Goal: Information Seeking & Learning: Compare options

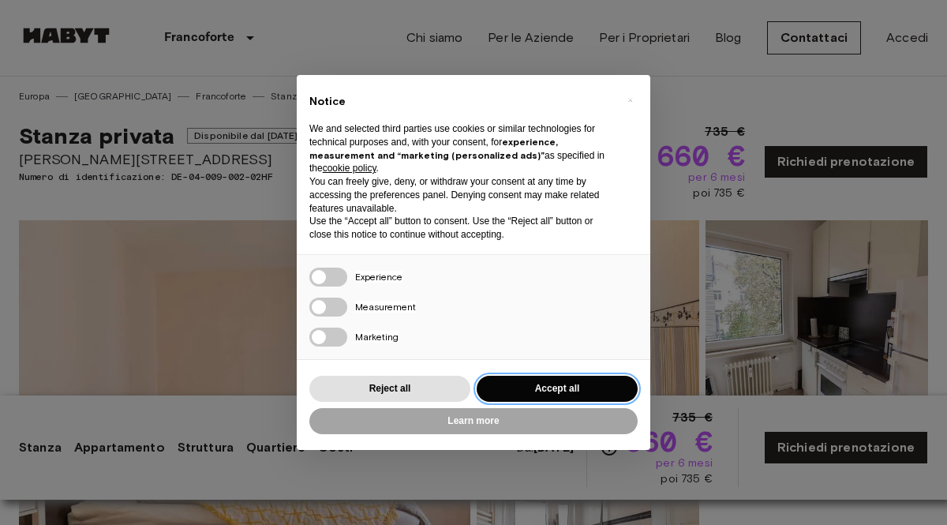
click at [544, 395] on button "Accept all" at bounding box center [557, 389] width 161 height 26
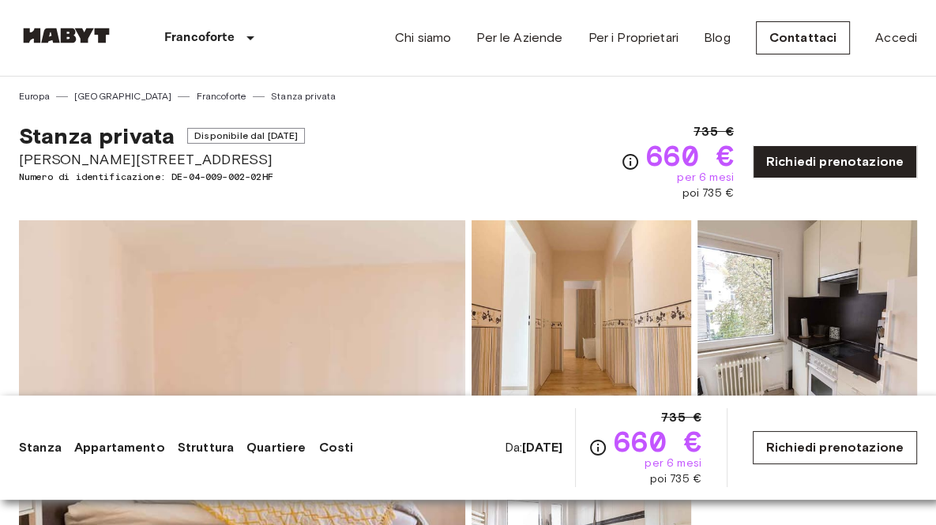
click at [797, 447] on link "Richiedi prenotazione" at bounding box center [834, 447] width 164 height 33
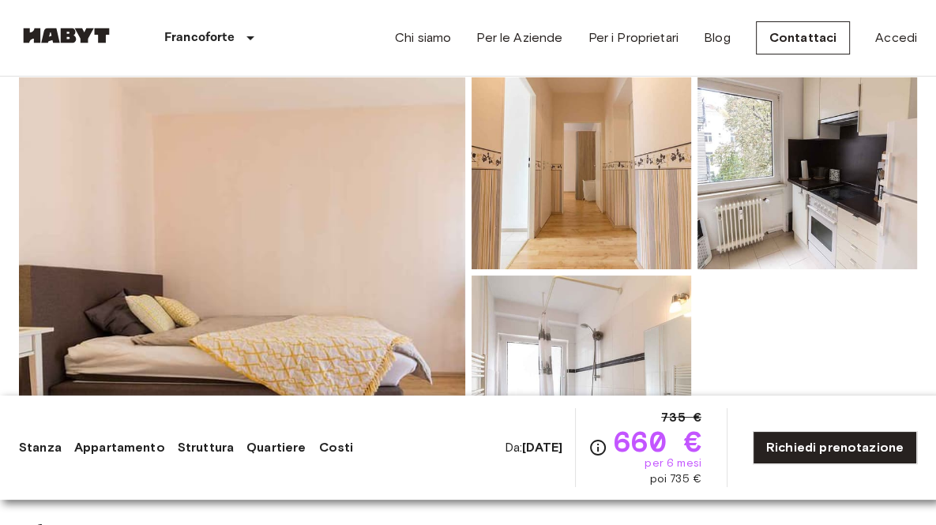
scroll to position [316, 0]
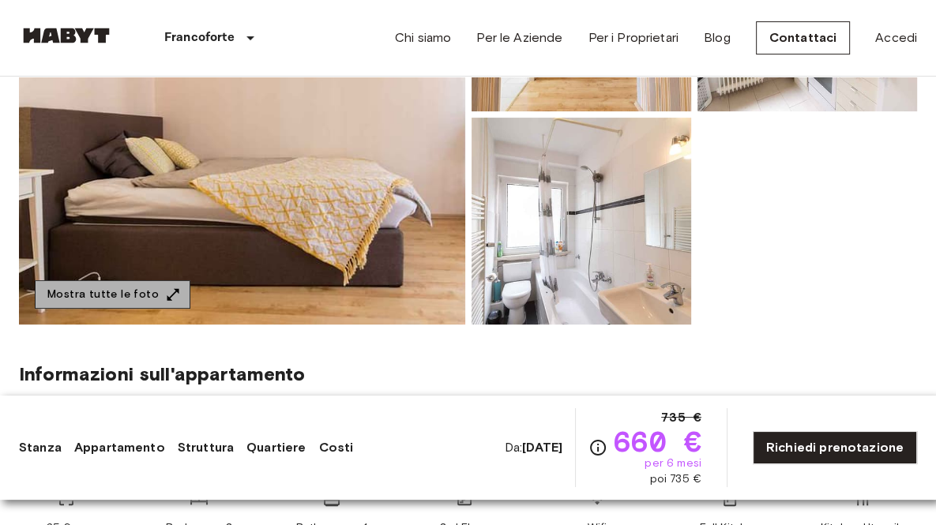
click at [167, 294] on icon "button" at bounding box center [173, 294] width 12 height 12
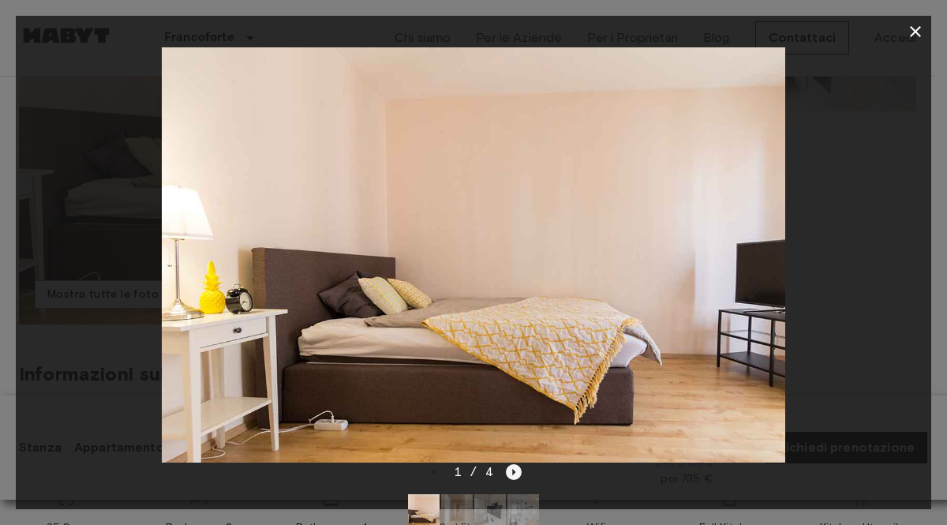
click at [519, 472] on icon "Next image" at bounding box center [514, 472] width 16 height 16
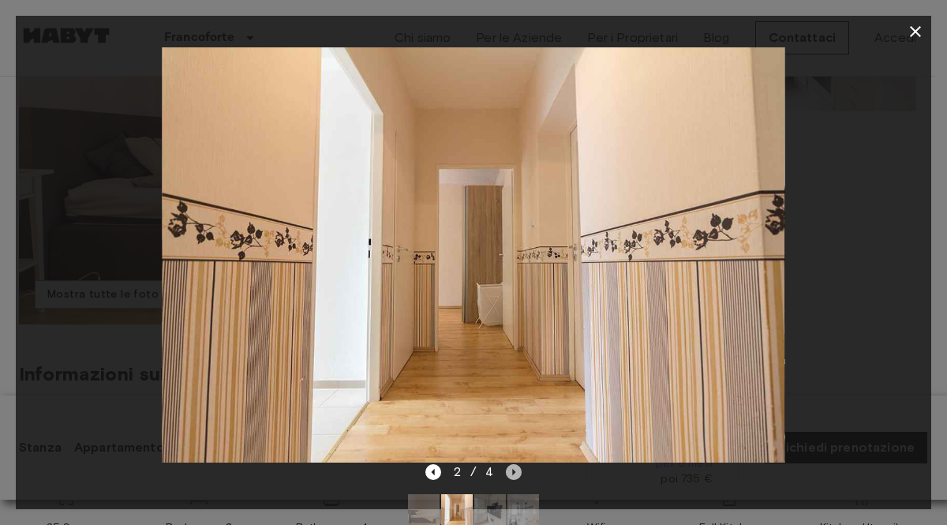
click at [518, 471] on icon "Next image" at bounding box center [514, 472] width 16 height 16
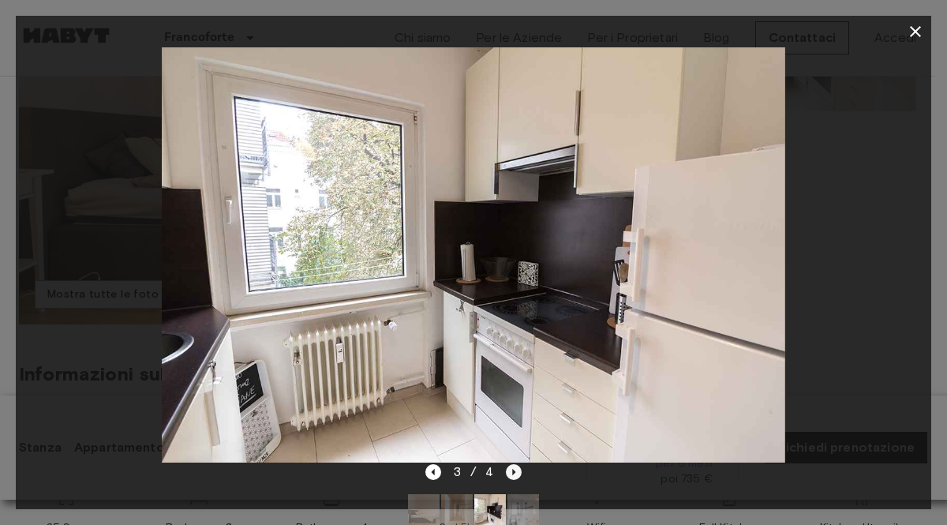
click at [518, 471] on icon "Next image" at bounding box center [514, 472] width 16 height 16
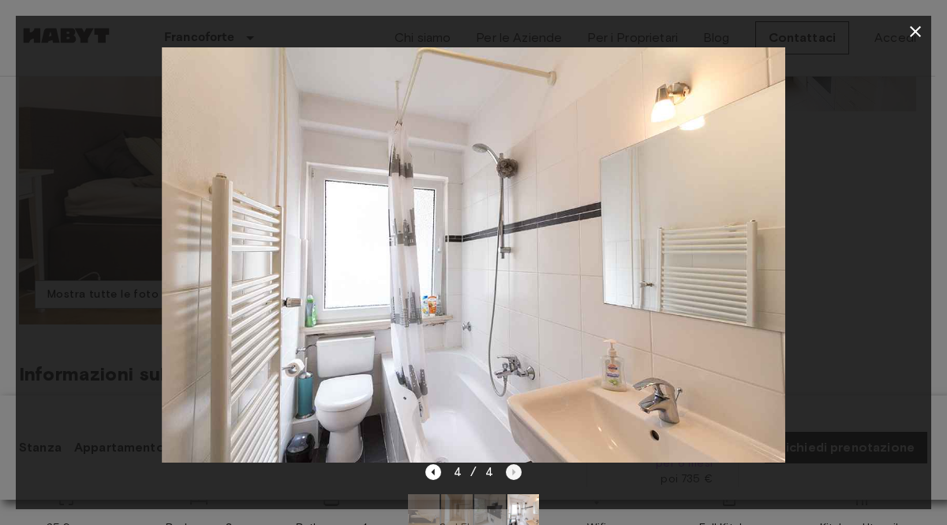
click at [518, 471] on div "4 / 4" at bounding box center [474, 472] width 97 height 19
click at [917, 31] on icon "button" at bounding box center [915, 31] width 11 height 11
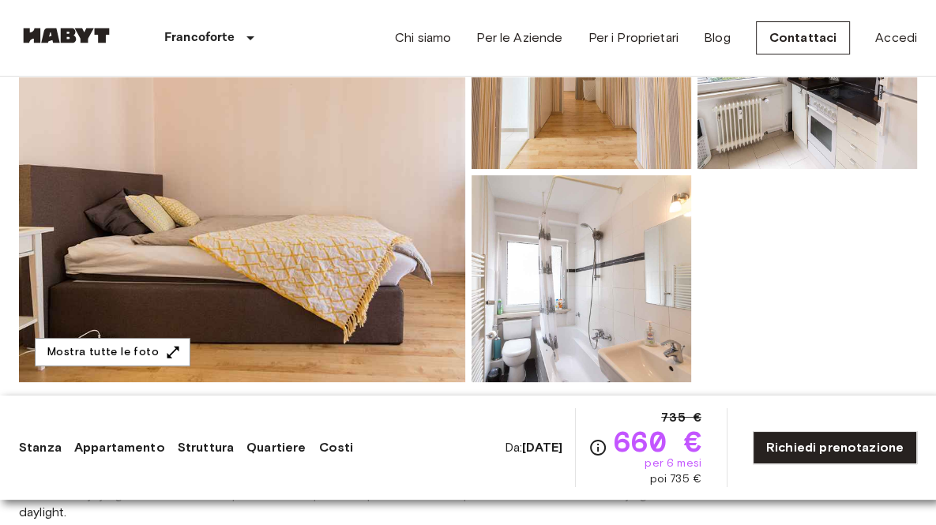
scroll to position [237, 0]
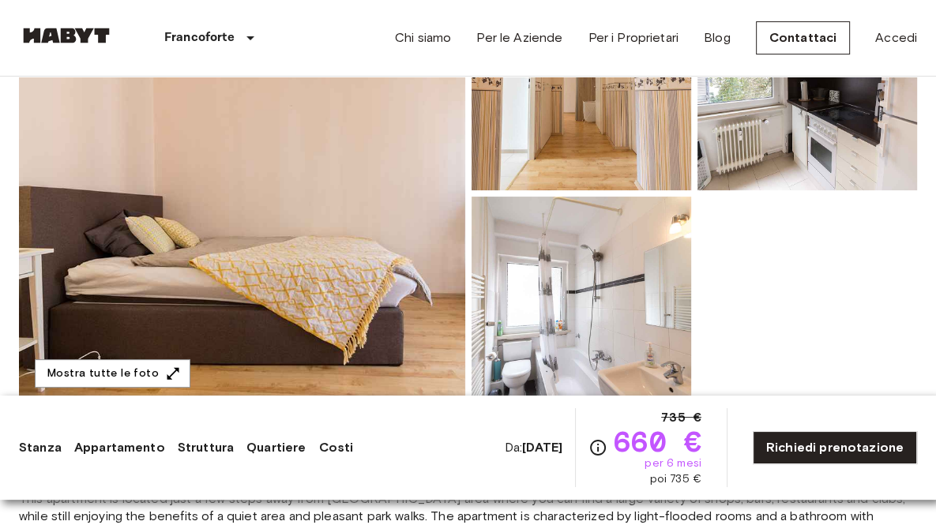
click at [282, 451] on link "Quartiere" at bounding box center [275, 447] width 59 height 19
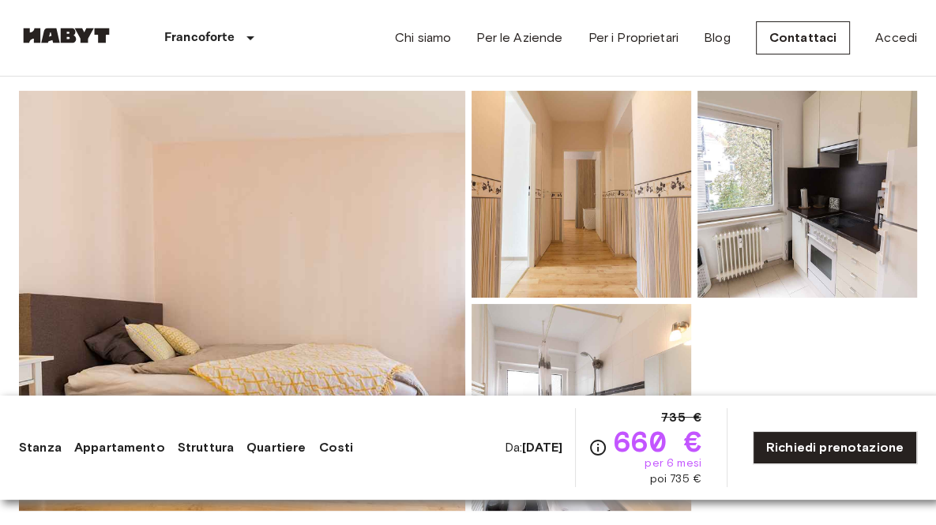
scroll to position [79, 0]
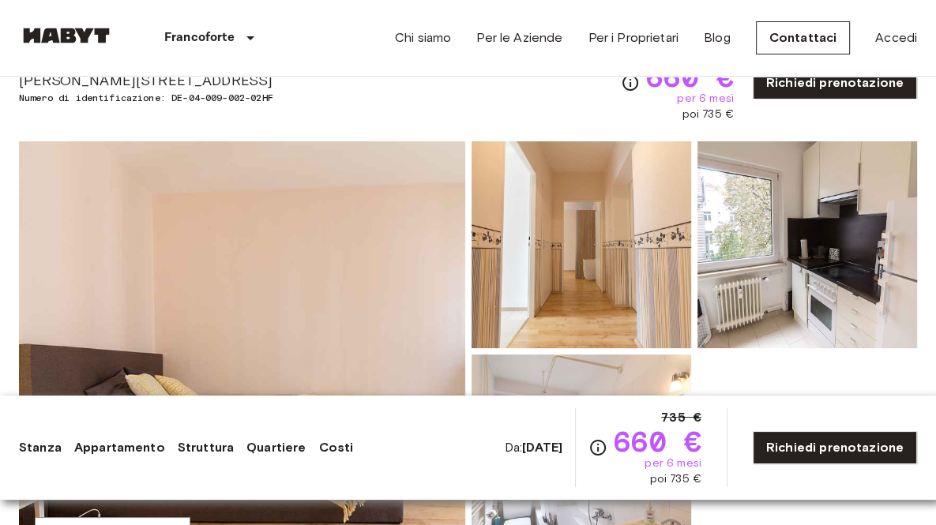
click at [334, 276] on img at bounding box center [242, 351] width 446 height 420
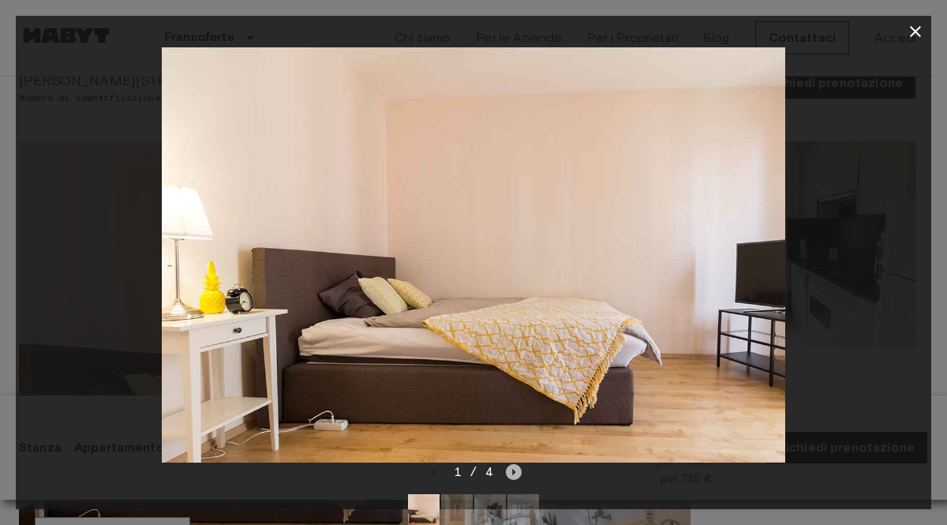
click at [510, 471] on icon "Next image" at bounding box center [514, 472] width 16 height 16
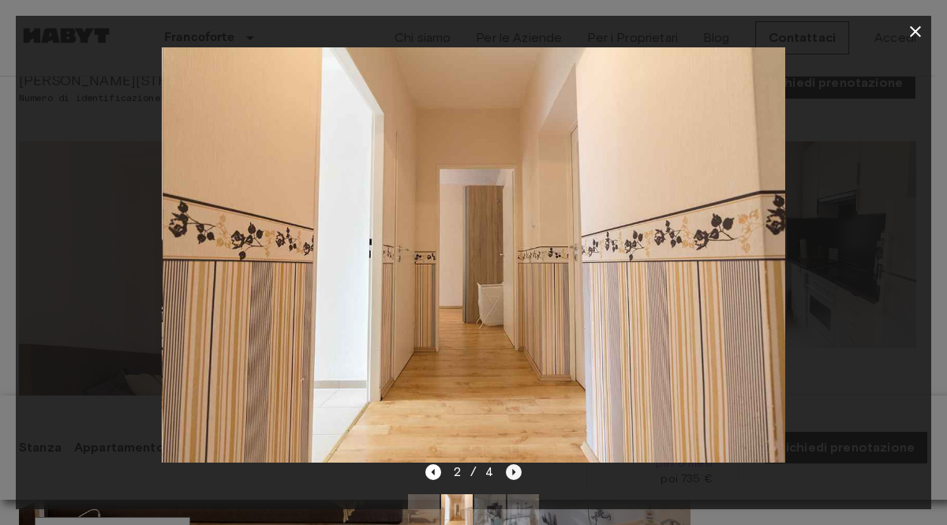
click at [510, 471] on icon "Next image" at bounding box center [514, 472] width 16 height 16
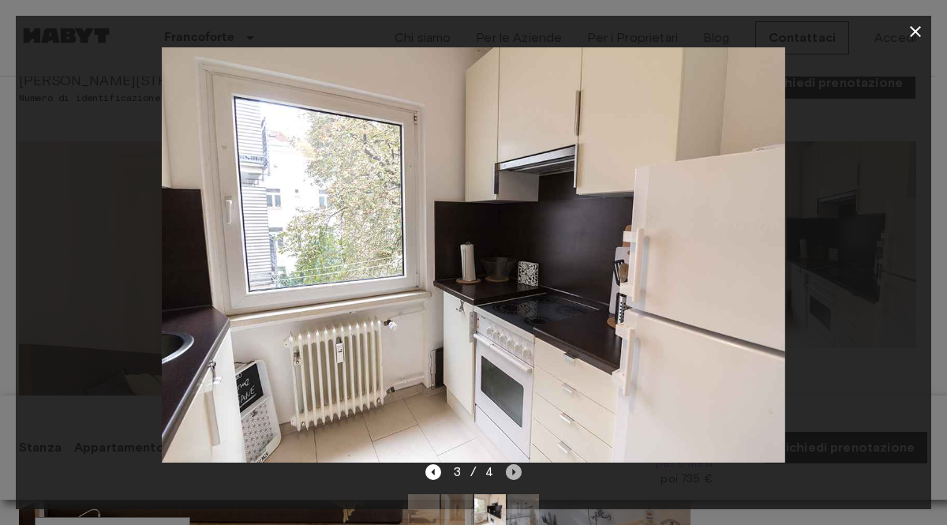
click at [510, 471] on icon "Next image" at bounding box center [514, 472] width 16 height 16
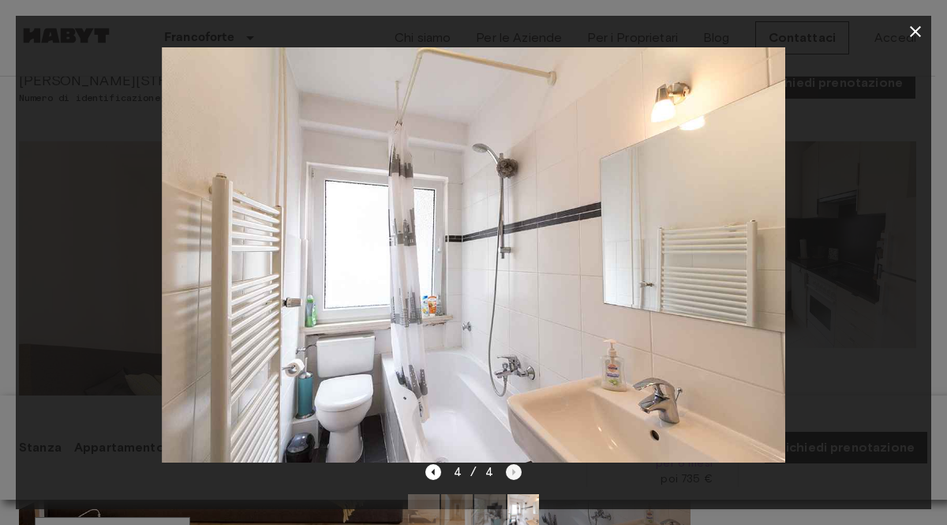
click at [510, 471] on div "4 / 4" at bounding box center [474, 472] width 97 height 19
click at [437, 471] on icon "Previous image" at bounding box center [434, 472] width 16 height 16
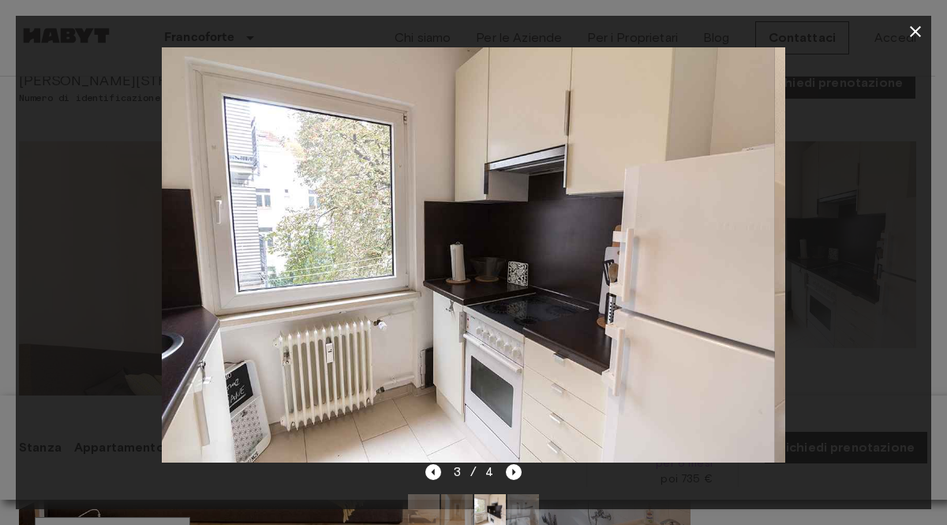
drag, startPoint x: 295, startPoint y: 390, endPoint x: 285, endPoint y: 328, distance: 62.4
click at [285, 328] on img at bounding box center [464, 254] width 624 height 415
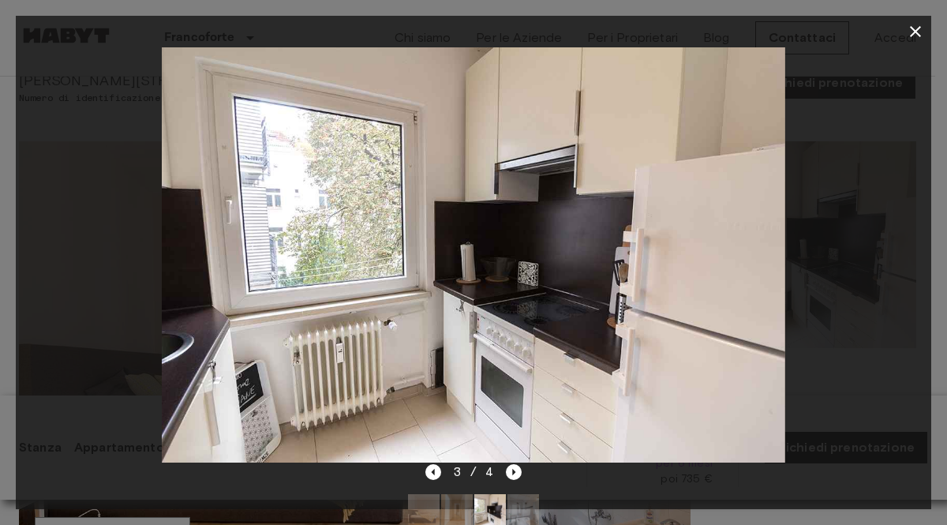
click at [916, 31] on icon "button" at bounding box center [915, 31] width 11 height 11
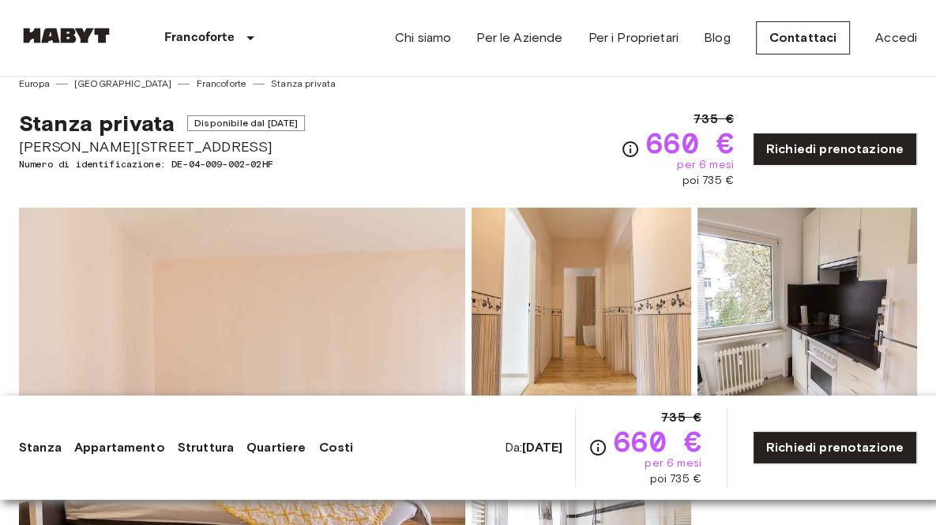
scroll to position [0, 0]
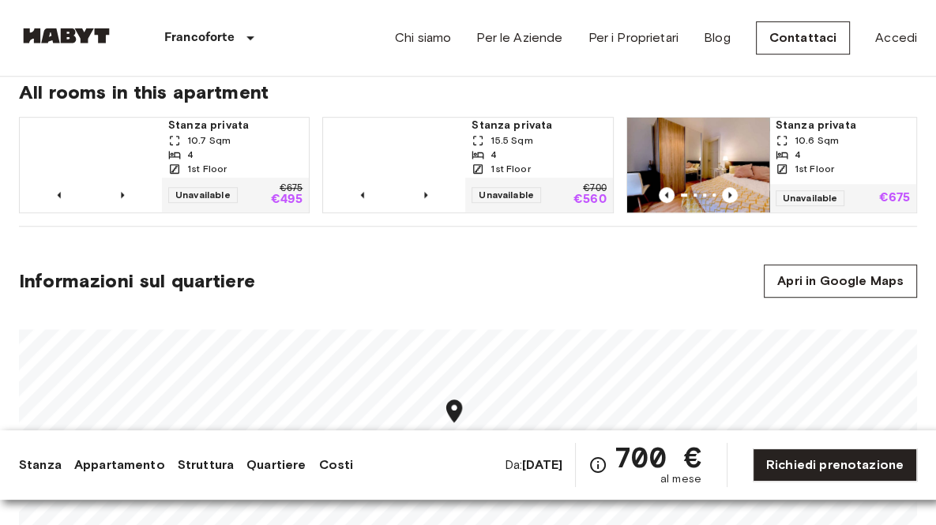
scroll to position [789, 0]
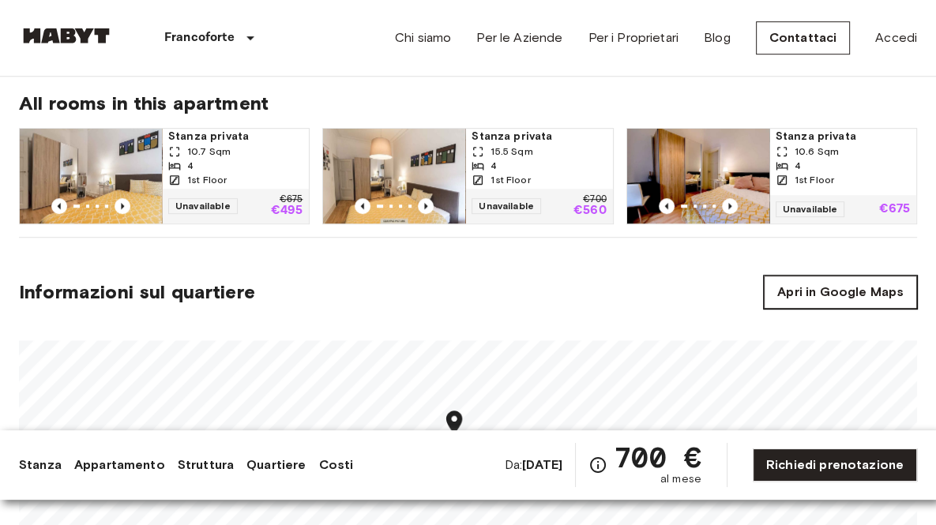
click at [861, 292] on link "Apri in Google Maps" at bounding box center [839, 292] width 153 height 33
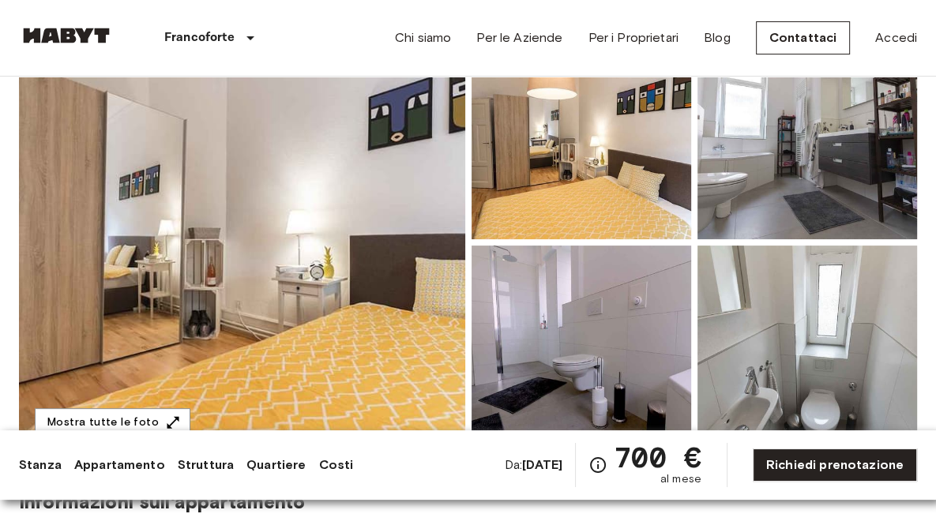
scroll to position [158, 0]
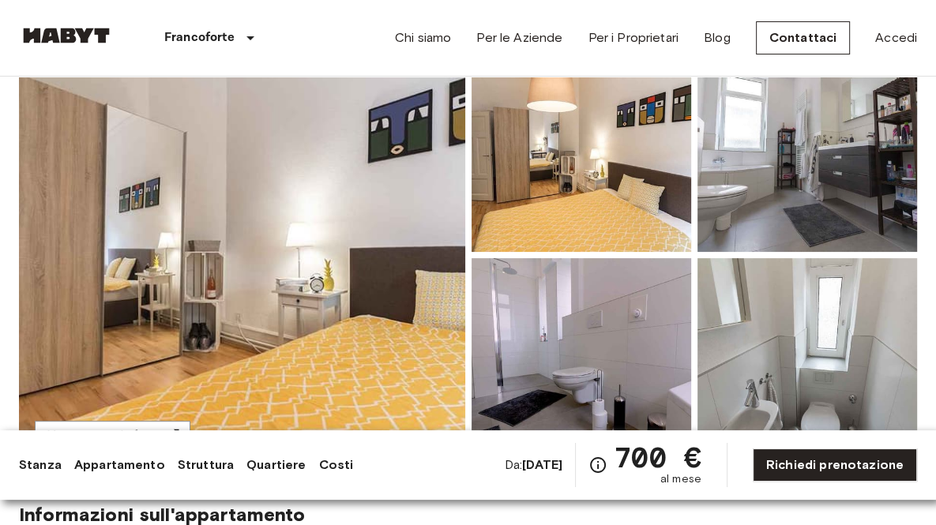
click at [345, 228] on img at bounding box center [242, 255] width 446 height 420
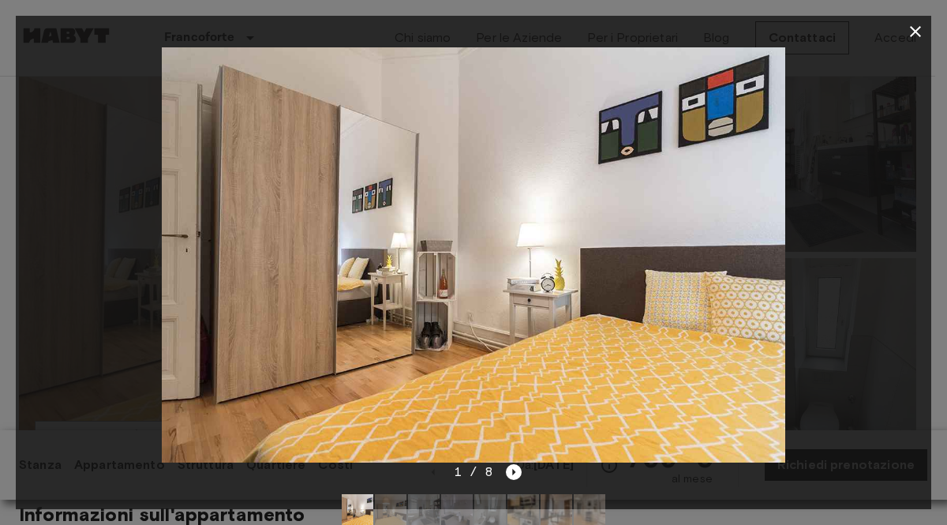
click at [586, 261] on img at bounding box center [474, 254] width 624 height 415
click at [513, 471] on icon "Next image" at bounding box center [514, 472] width 3 height 6
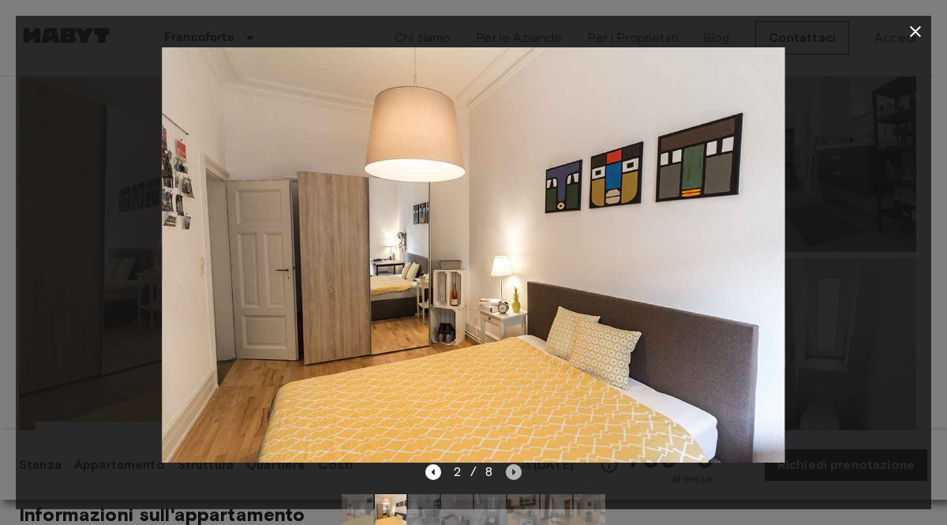
click at [513, 471] on icon "Next image" at bounding box center [514, 472] width 3 height 6
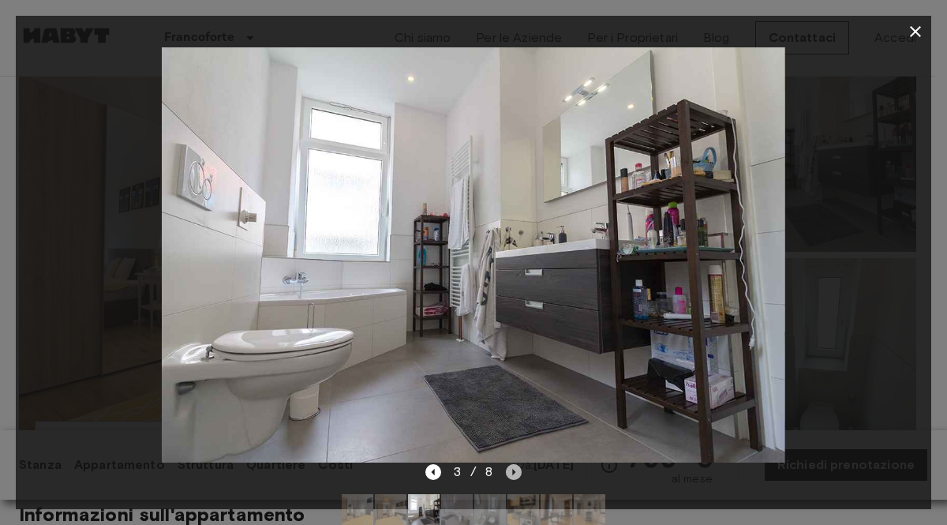
click at [513, 471] on icon "Next image" at bounding box center [514, 472] width 3 height 6
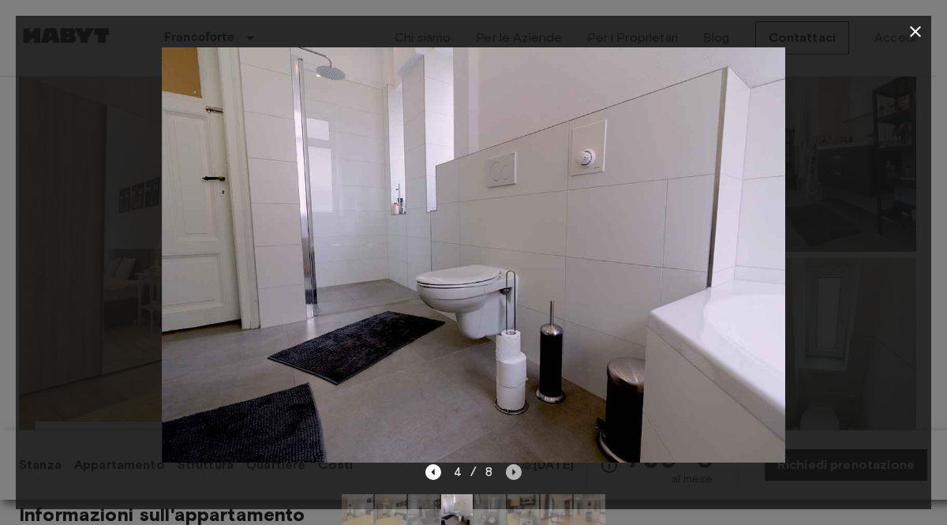
click at [513, 471] on icon "Next image" at bounding box center [514, 472] width 3 height 6
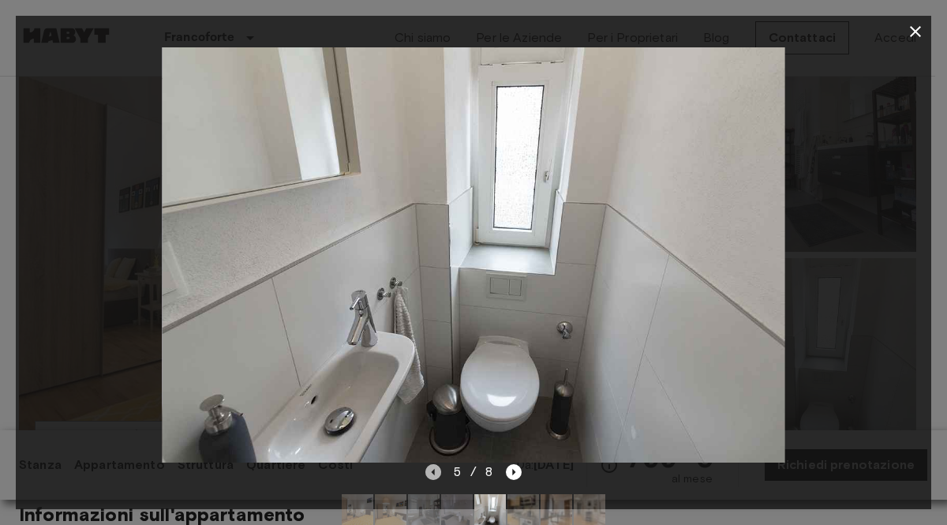
click at [434, 471] on icon "Previous image" at bounding box center [432, 472] width 3 height 6
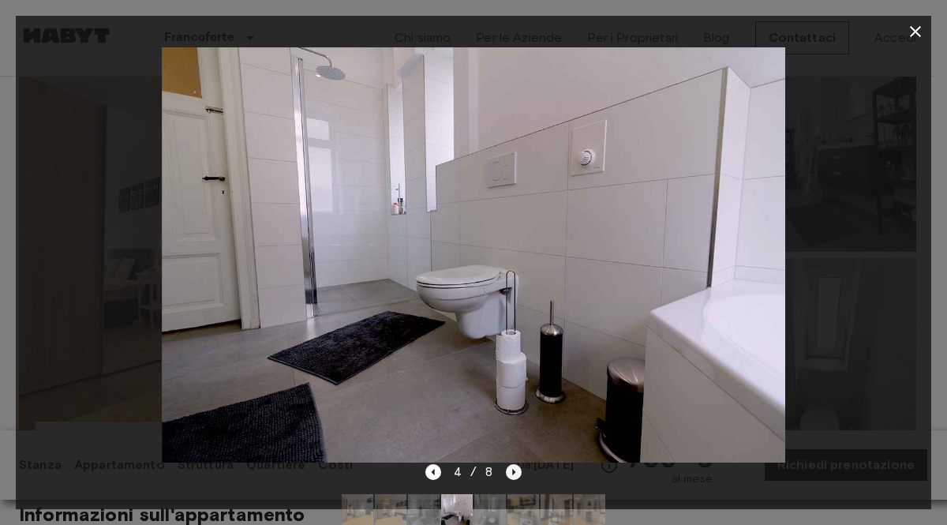
click at [512, 471] on icon "Next image" at bounding box center [514, 472] width 16 height 16
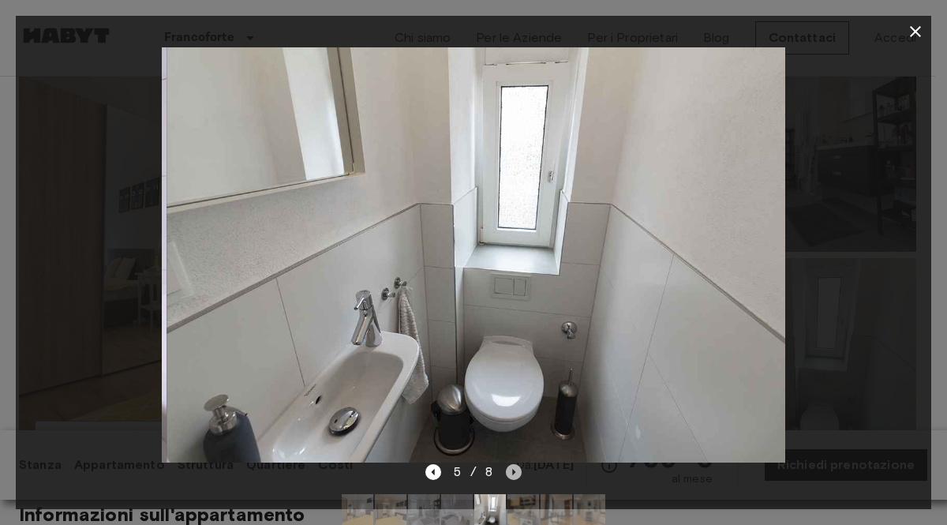
click at [512, 471] on icon "Next image" at bounding box center [514, 472] width 16 height 16
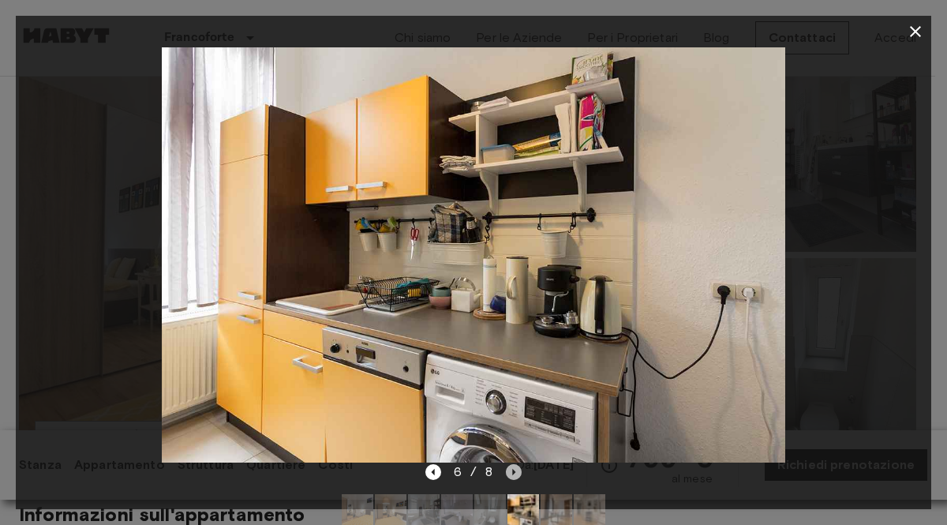
click at [512, 471] on icon "Next image" at bounding box center [514, 472] width 16 height 16
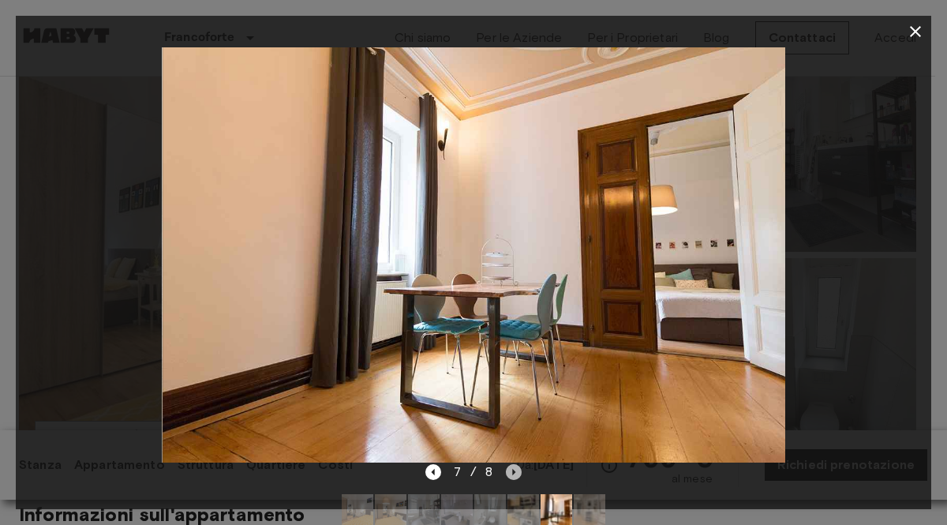
click at [512, 471] on icon "Next image" at bounding box center [514, 472] width 16 height 16
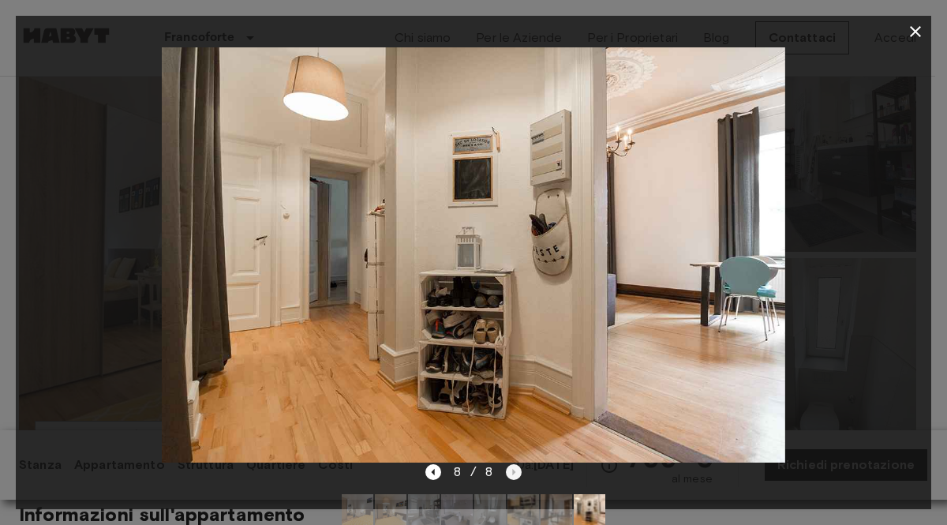
click at [512, 471] on div "8 / 8" at bounding box center [474, 472] width 97 height 19
click at [913, 32] on icon "button" at bounding box center [915, 31] width 19 height 19
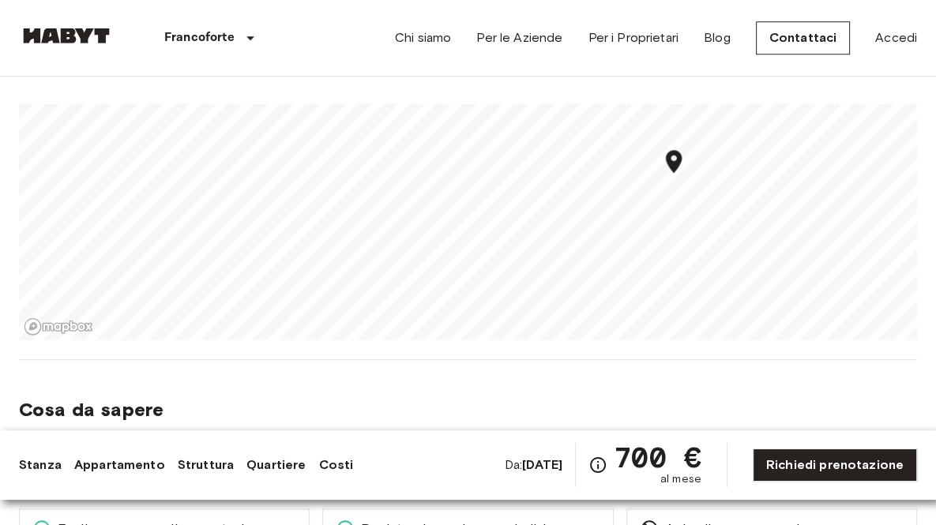
scroll to position [947, 0]
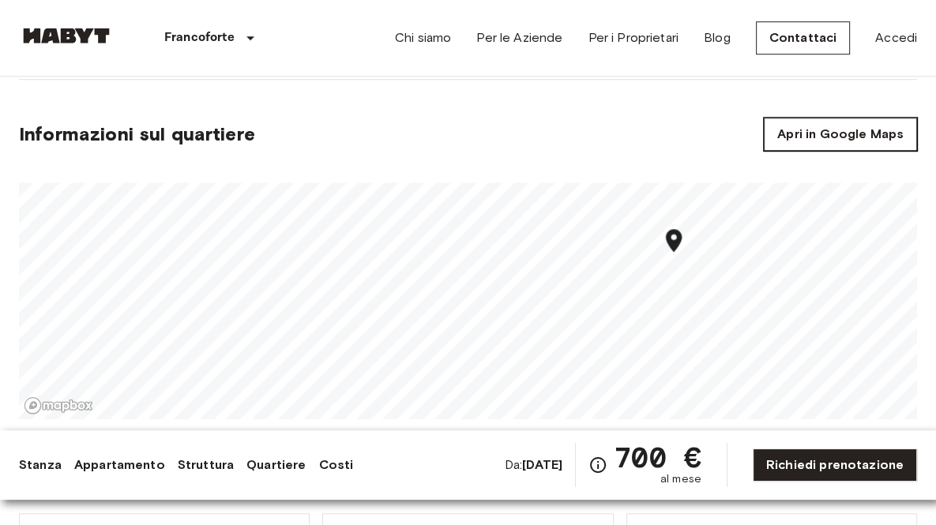
click at [855, 131] on link "Apri in Google Maps" at bounding box center [839, 134] width 153 height 33
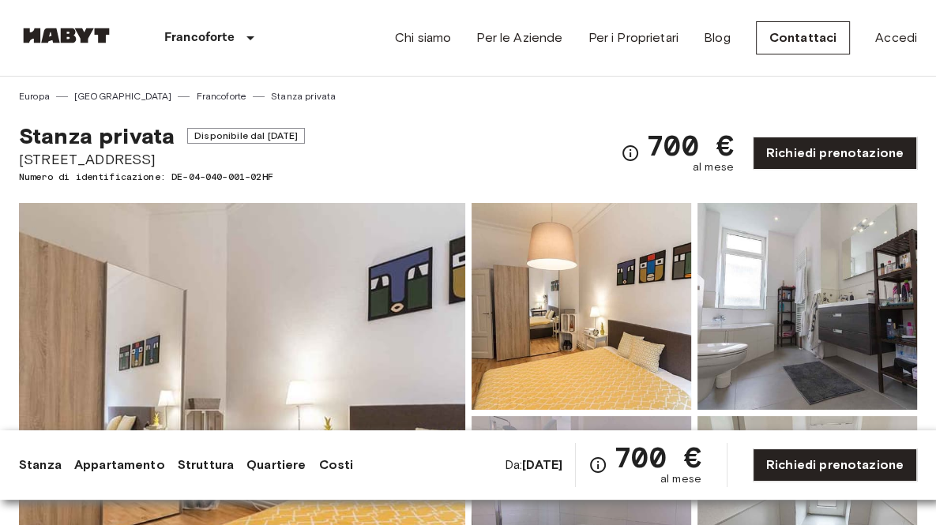
click at [485, 121] on div "Stanza privata Disponibile dal Sep 23 2025 Sandweg 27 Numero di identificazione…" at bounding box center [468, 143] width 898 height 81
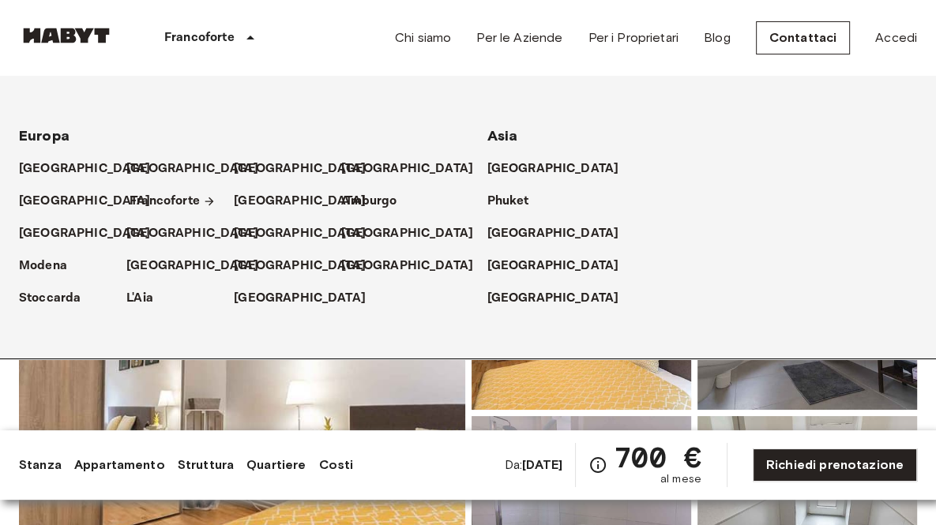
click at [172, 197] on p "Francoforte" at bounding box center [164, 201] width 70 height 19
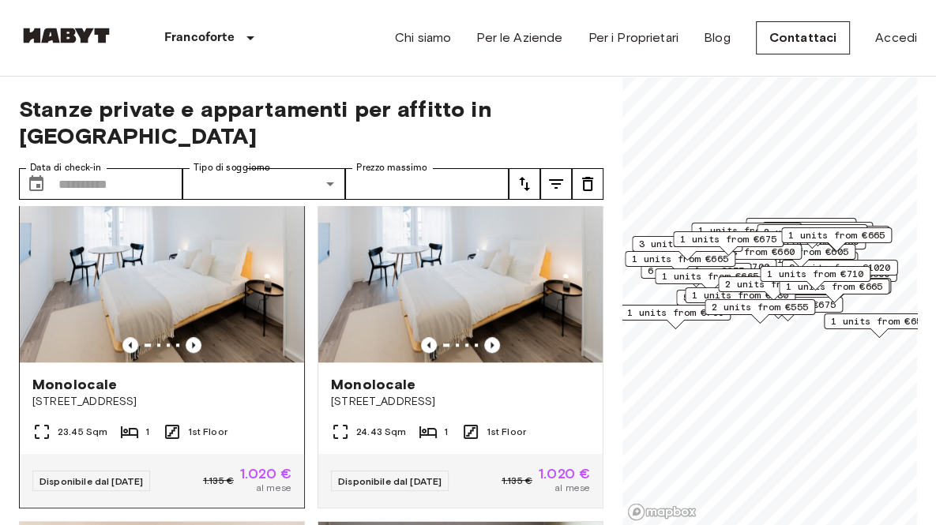
scroll to position [1105, 0]
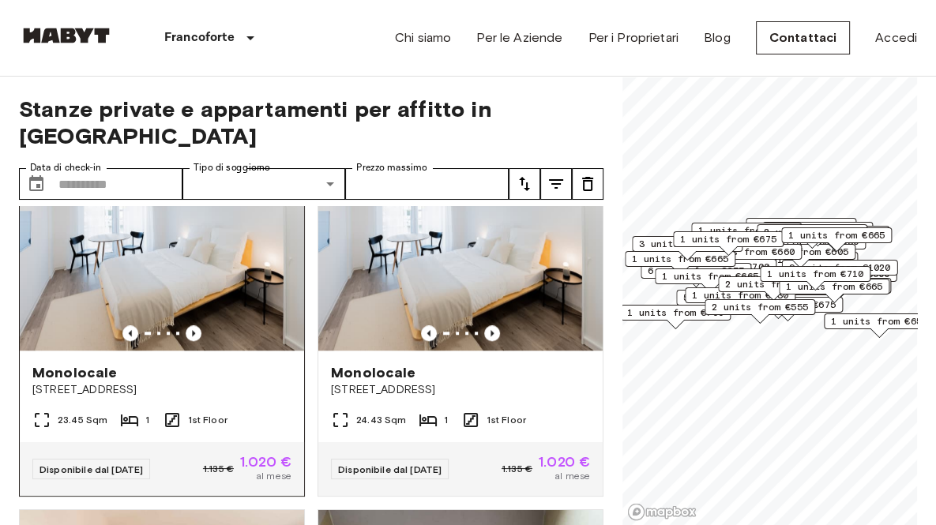
click at [110, 384] on span "[STREET_ADDRESS]" at bounding box center [161, 390] width 259 height 16
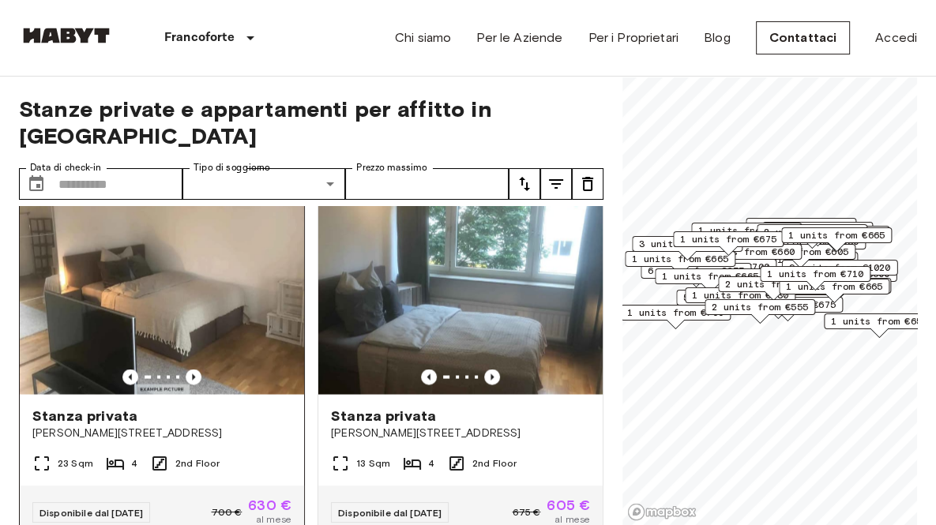
scroll to position [2526, 0]
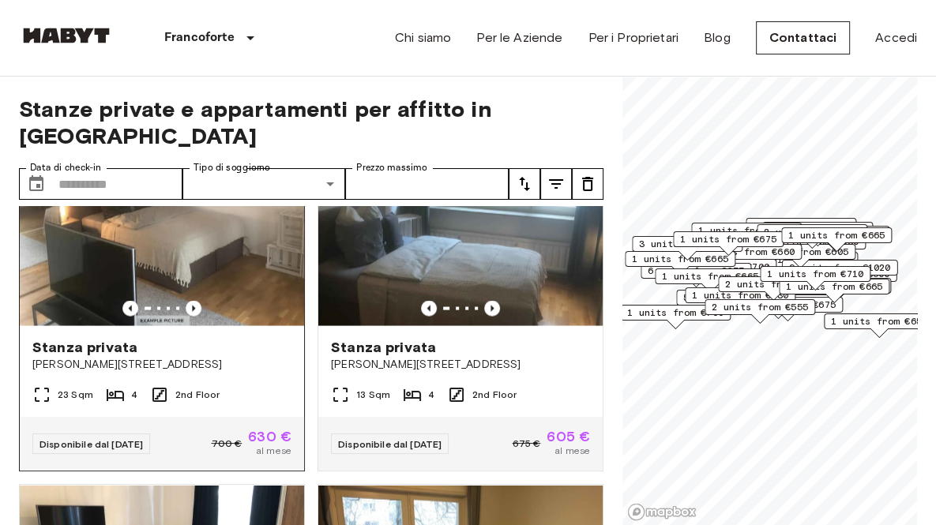
click at [74, 373] on span "[PERSON_NAME][STREET_ADDRESS]" at bounding box center [161, 365] width 259 height 16
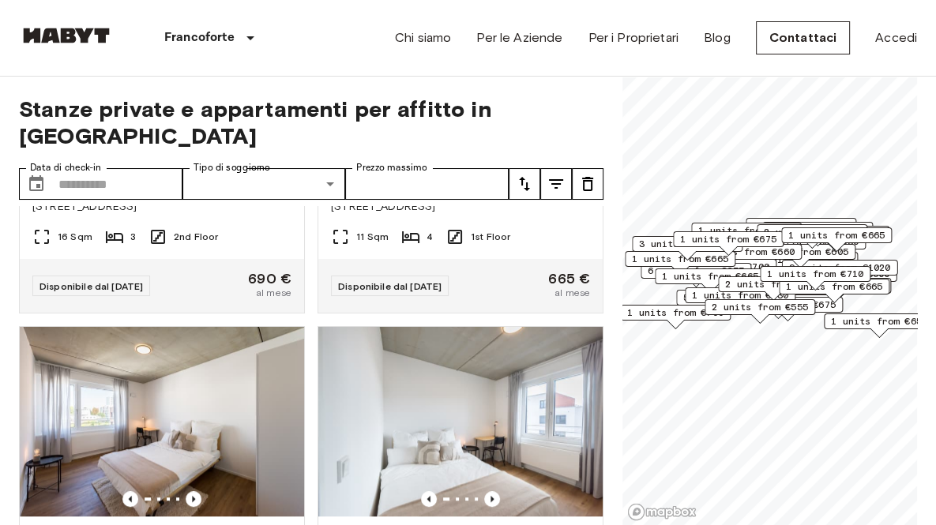
scroll to position [5713, 0]
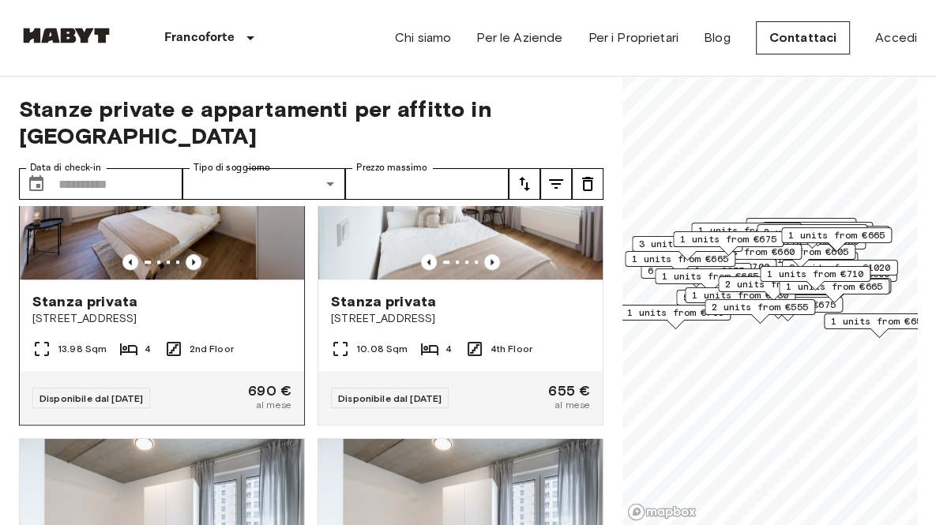
click at [74, 327] on span "Gref-Völsing-Straße 15" at bounding box center [161, 319] width 259 height 16
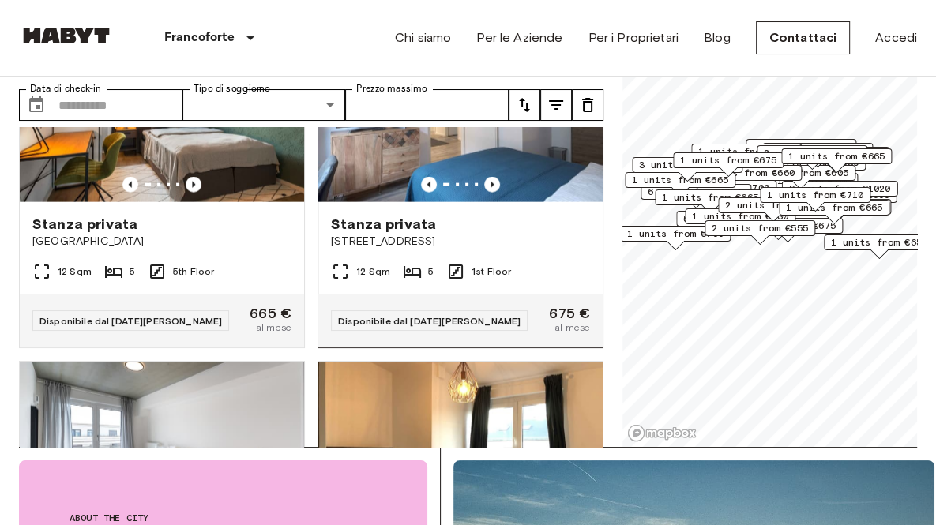
scroll to position [7465, 0]
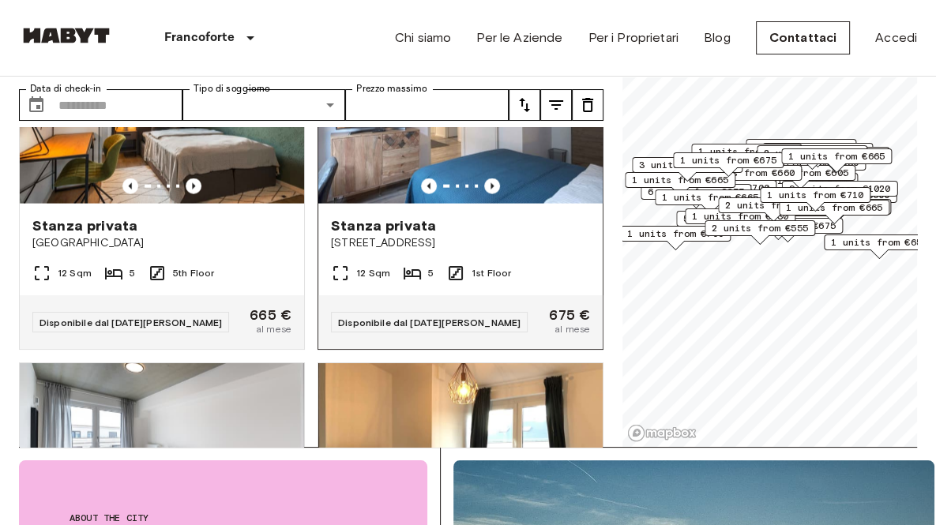
click at [407, 251] on span "Schleiermacherstraße 10" at bounding box center [460, 243] width 259 height 16
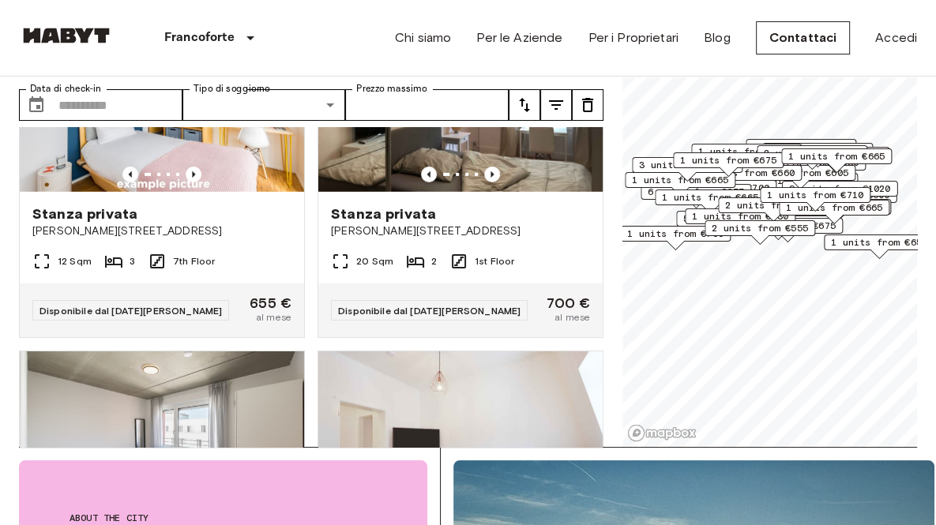
scroll to position [8571, 0]
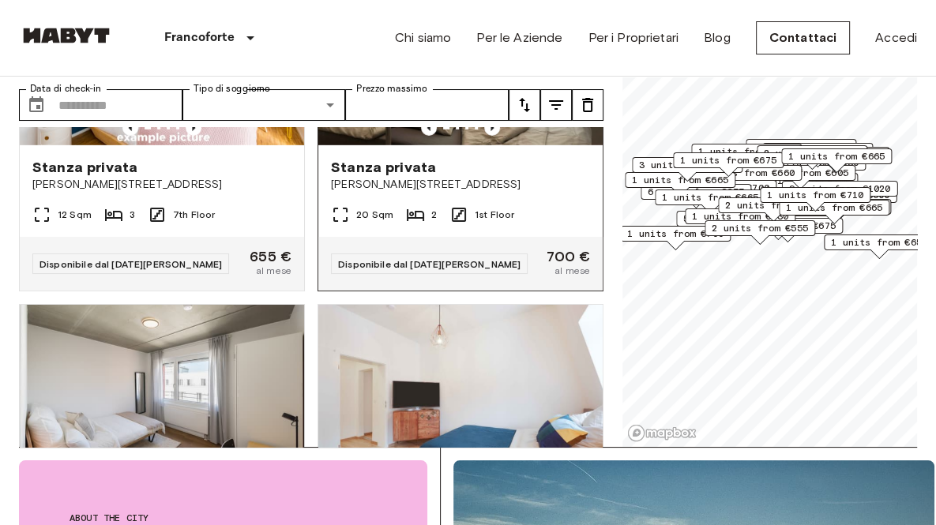
click at [435, 145] on img at bounding box center [460, 50] width 284 height 189
click at [409, 177] on span "Stanza privata" at bounding box center [383, 167] width 105 height 19
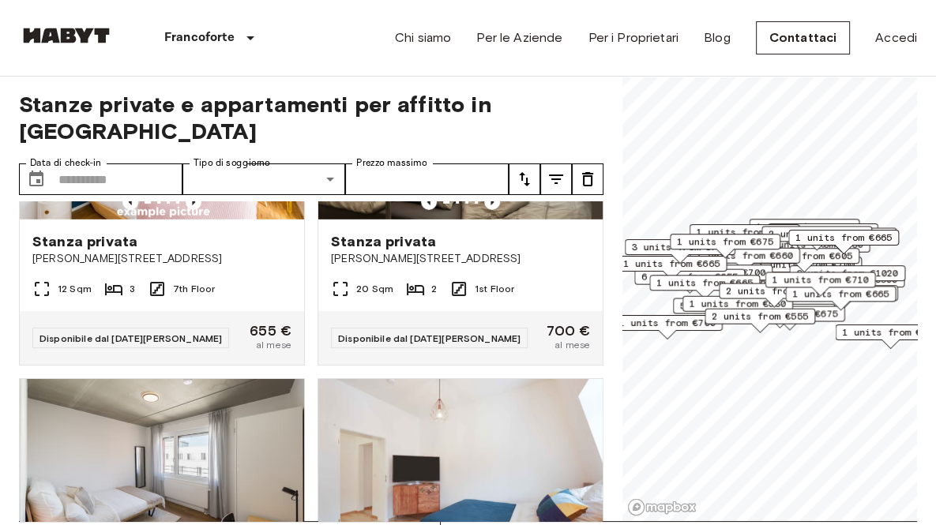
scroll to position [0, 0]
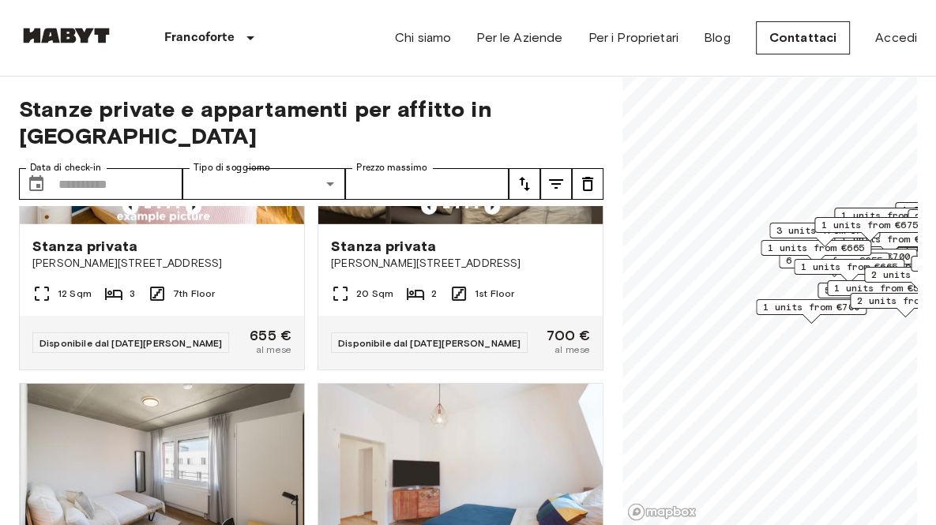
drag, startPoint x: 734, startPoint y: 302, endPoint x: 881, endPoint y: 279, distance: 148.6
click at [881, 279] on span "2 units from €690" at bounding box center [919, 275] width 96 height 14
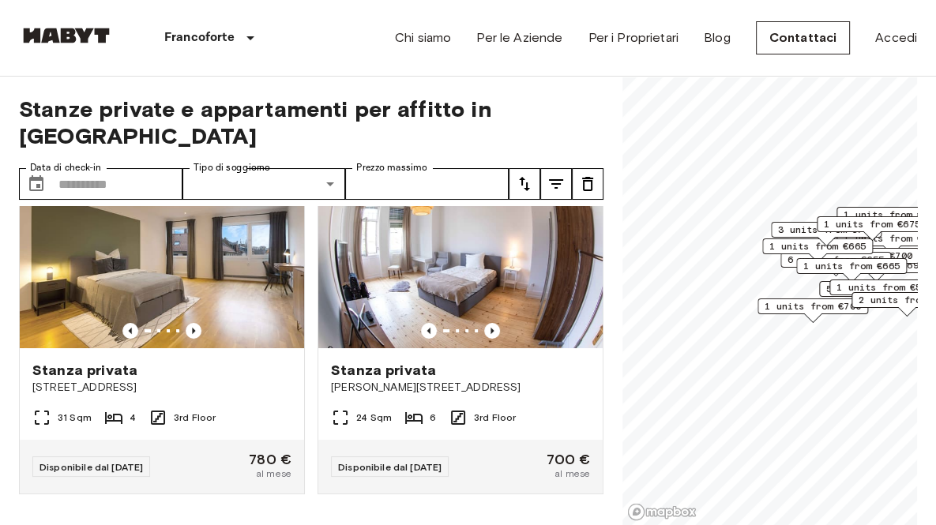
scroll to position [2147, 0]
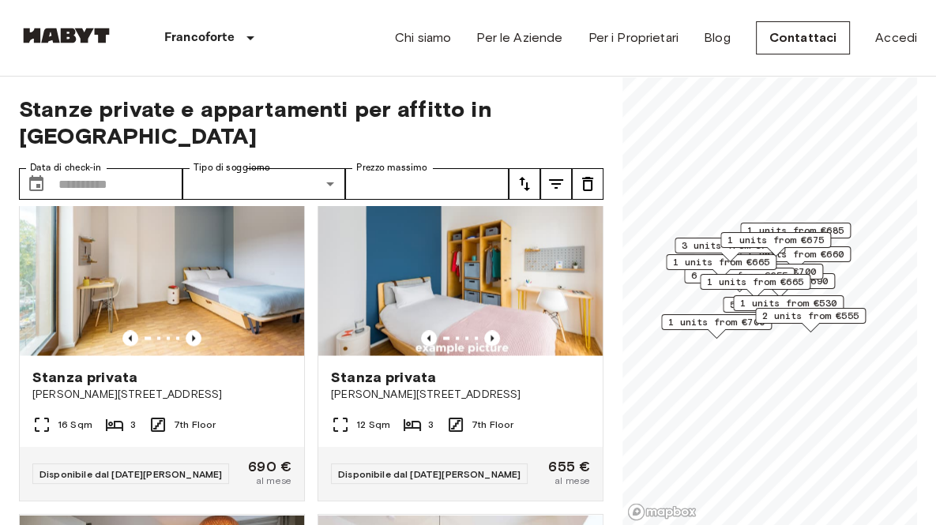
drag, startPoint x: 829, startPoint y: 298, endPoint x: 770, endPoint y: 309, distance: 60.2
click at [736, 312] on div "1 units from €530" at bounding box center [788, 307] width 111 height 24
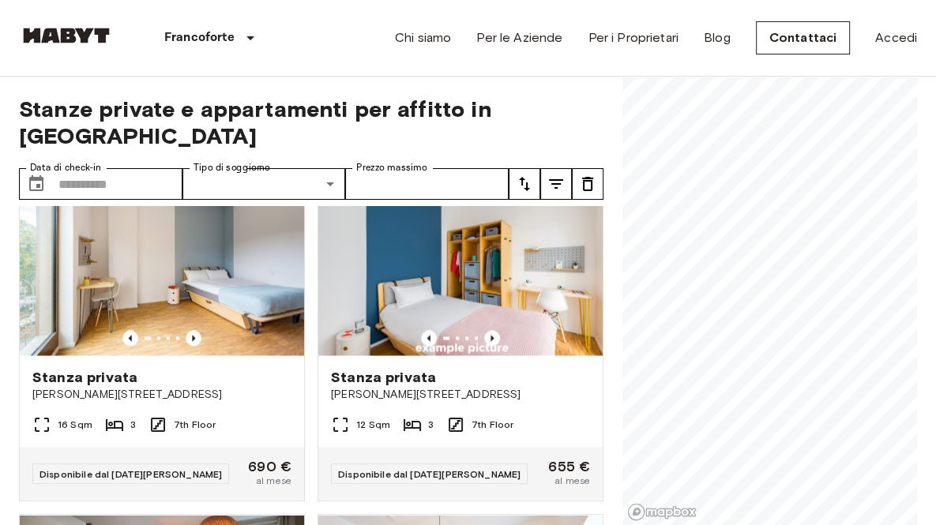
click at [853, 77] on div "5 units from €600 4 units from €690 1 units from €660 1 units from €700 6 units…" at bounding box center [769, 77] width 294 height 0
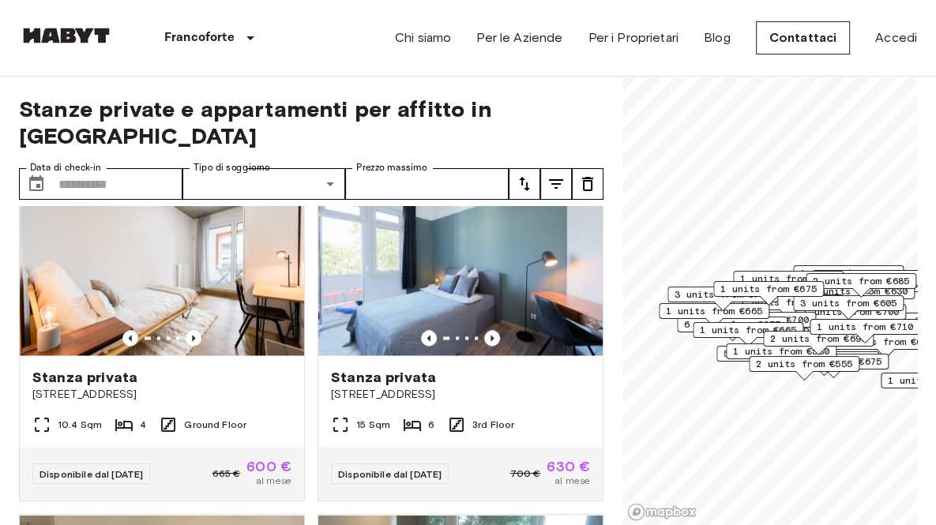
click at [799, 276] on span "1 units from €685" at bounding box center [788, 279] width 96 height 14
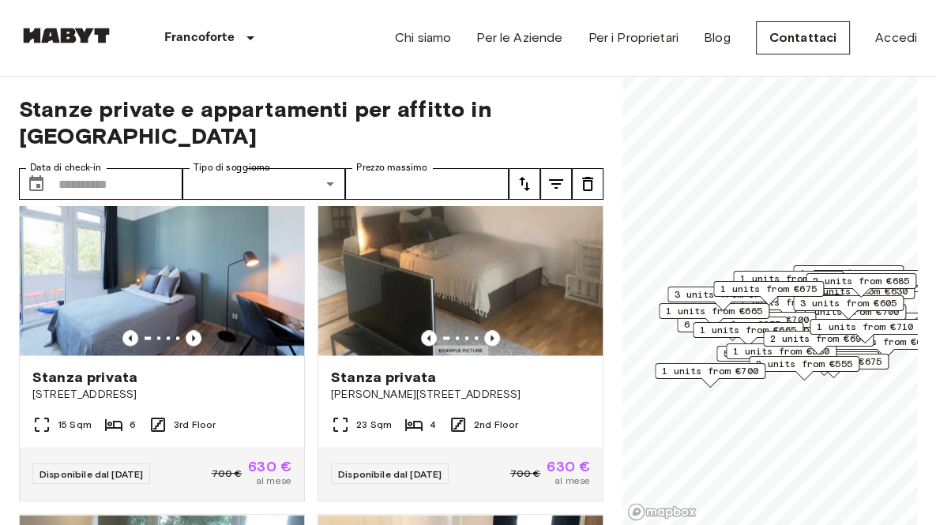
scroll to position [5359, 0]
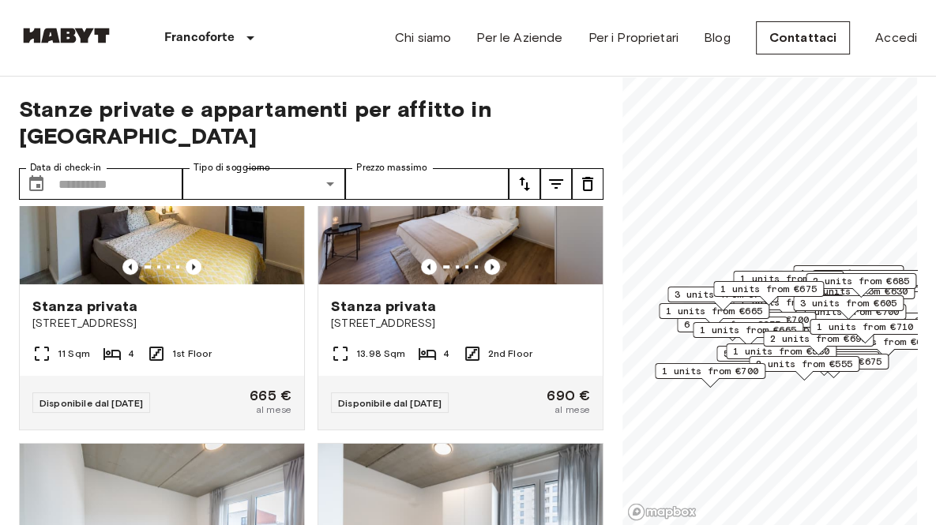
click at [783, 343] on span "2 units from €690" at bounding box center [818, 339] width 96 height 14
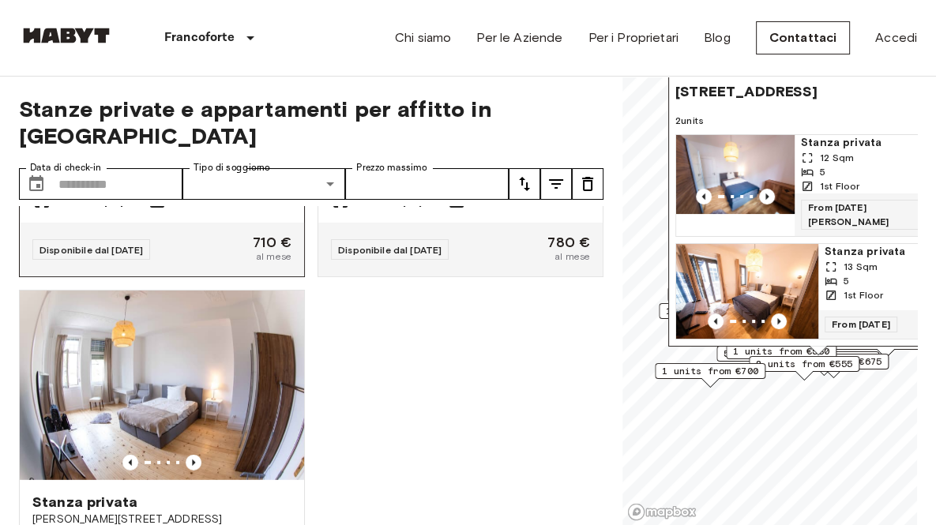
scroll to position [12850, 0]
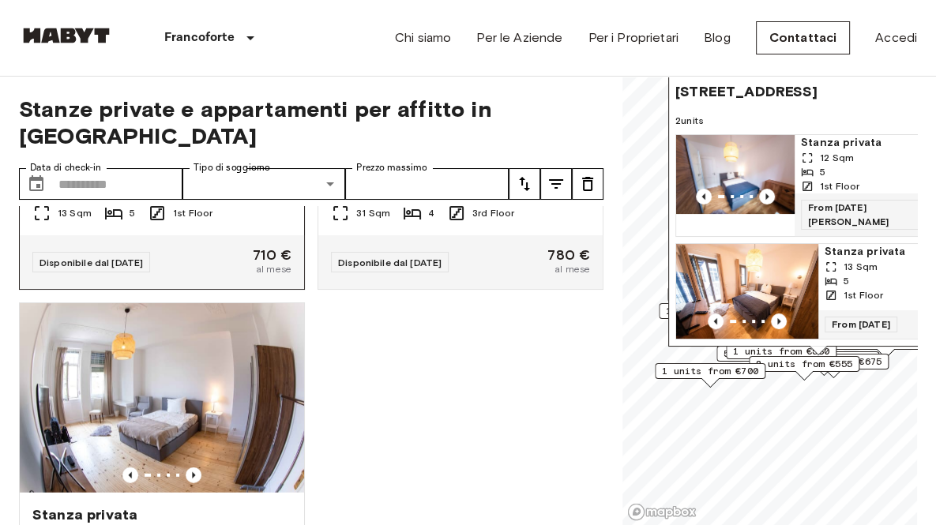
click at [75, 191] on span "Braubachstraße 25" at bounding box center [161, 183] width 259 height 16
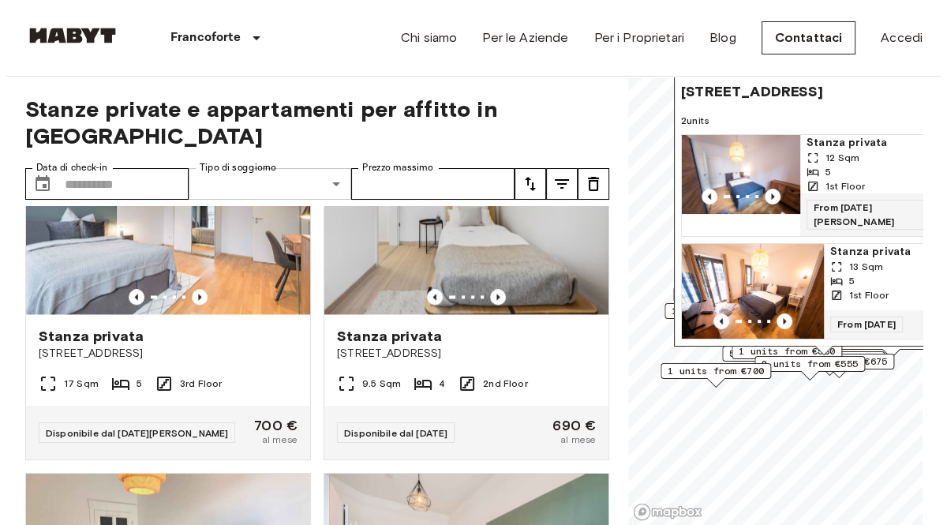
scroll to position [10810, 0]
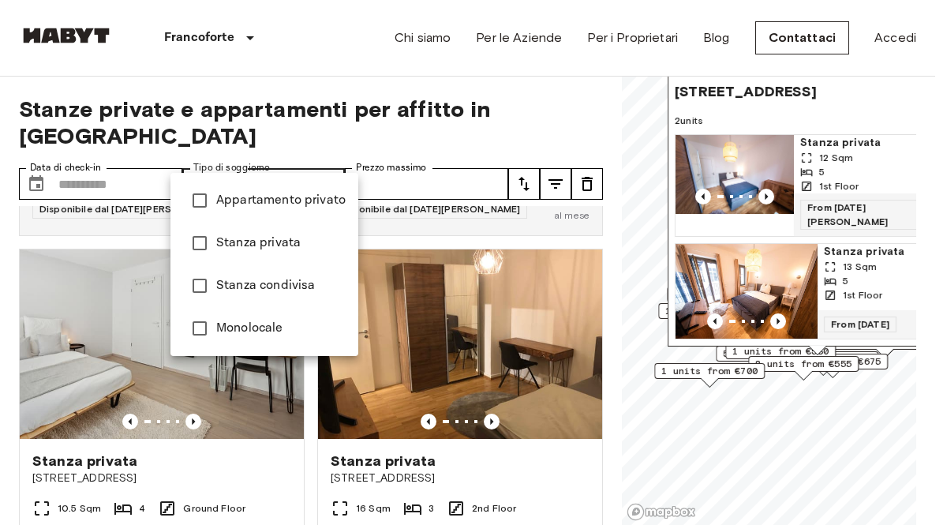
click at [254, 333] on span "Monolocale" at bounding box center [280, 328] width 129 height 19
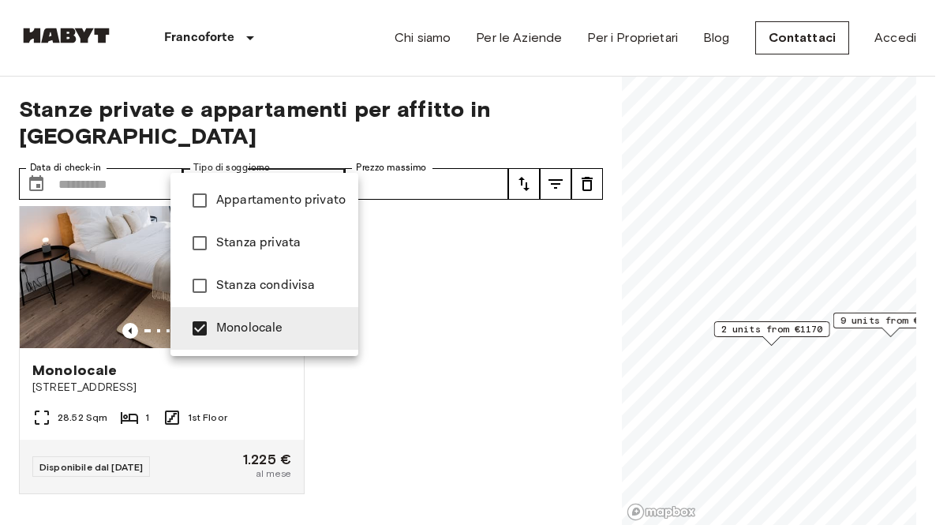
scroll to position [1838, 0]
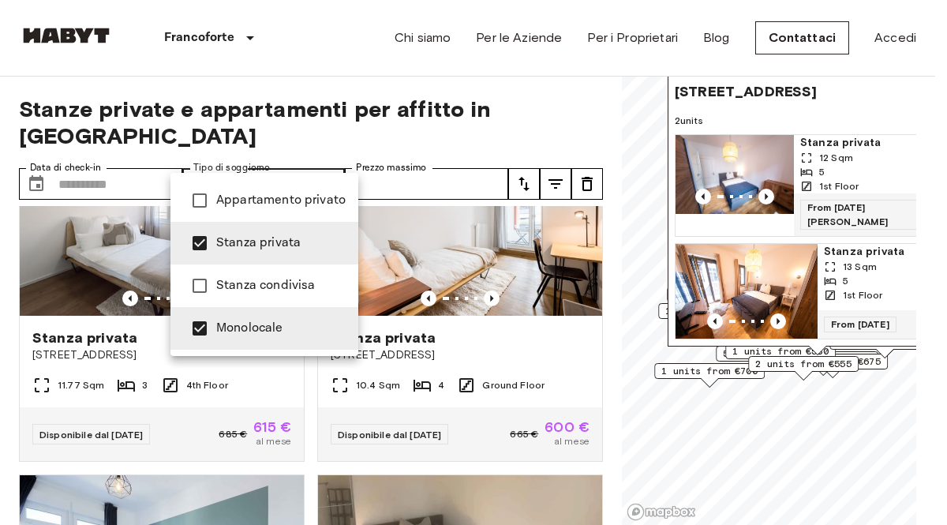
scroll to position [12543, 0]
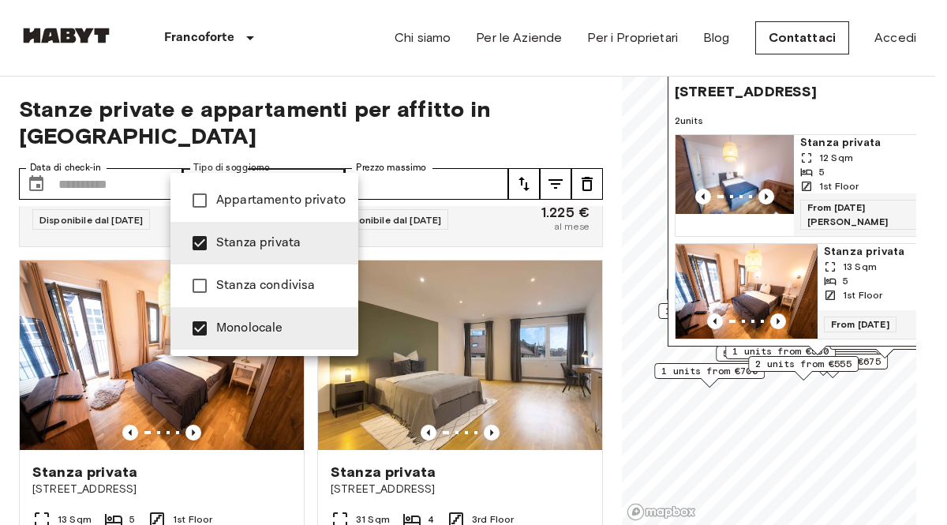
type input "**********"
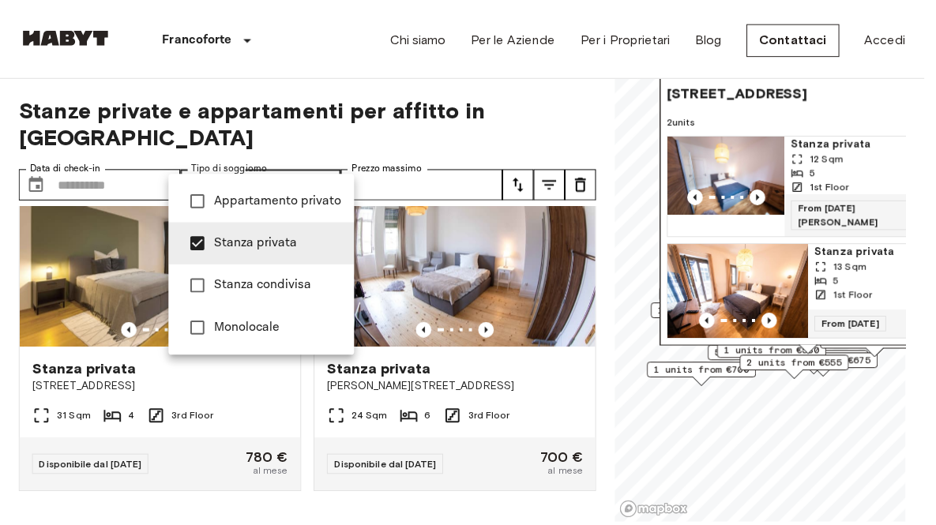
scroll to position [10759, 0]
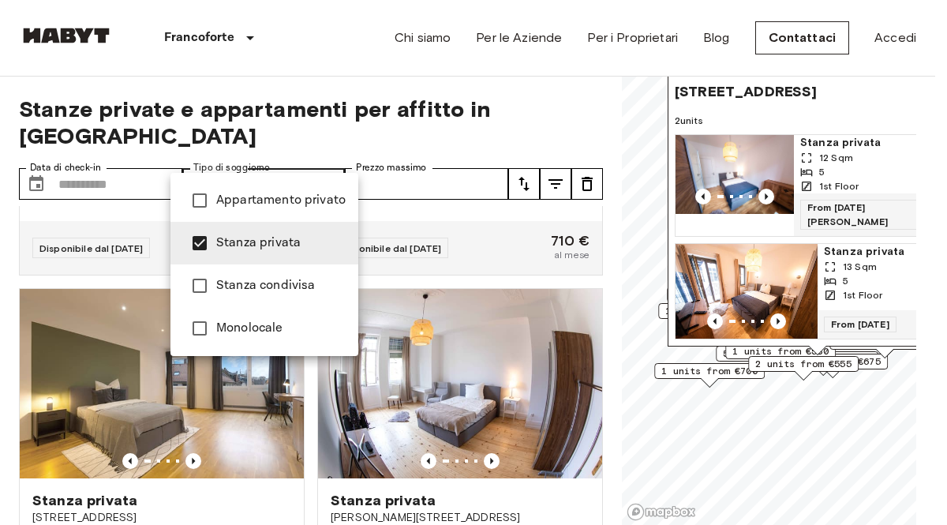
click at [527, 351] on div at bounding box center [473, 262] width 947 height 525
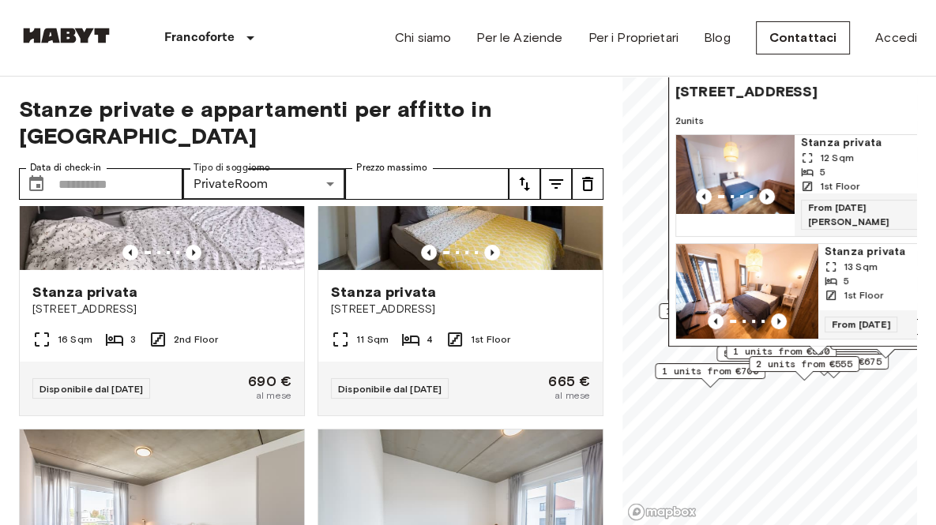
scroll to position [4247, 0]
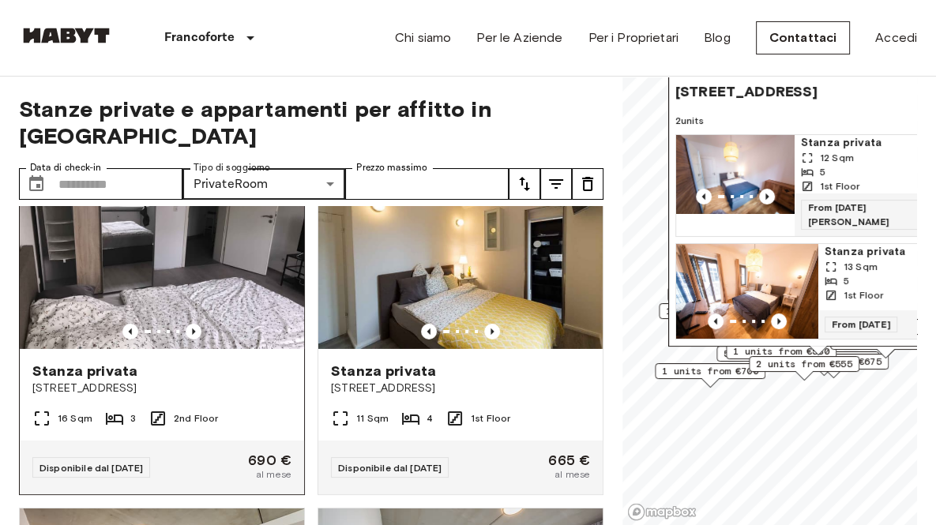
click at [81, 381] on span "Stanza privata" at bounding box center [84, 371] width 105 height 19
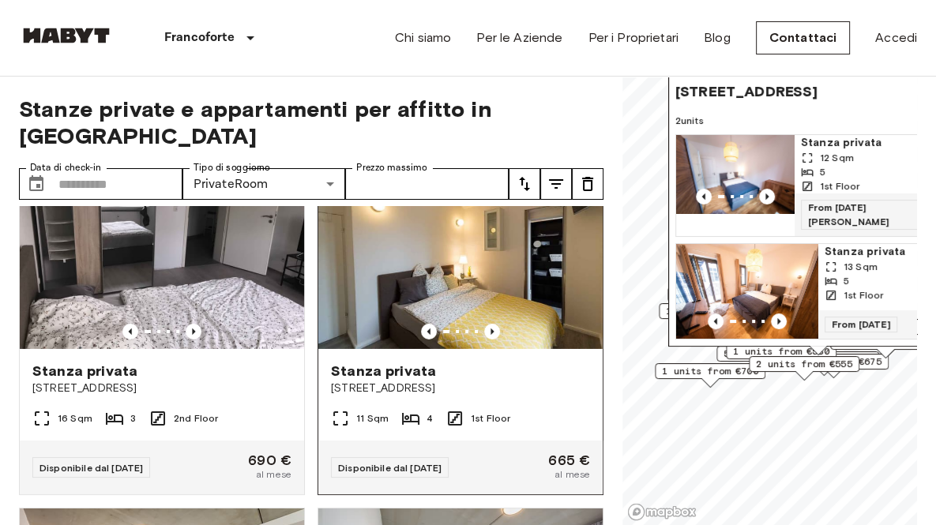
click at [401, 396] on span "Nauheimer Straße 10" at bounding box center [460, 389] width 259 height 16
click at [418, 349] on img at bounding box center [460, 253] width 284 height 189
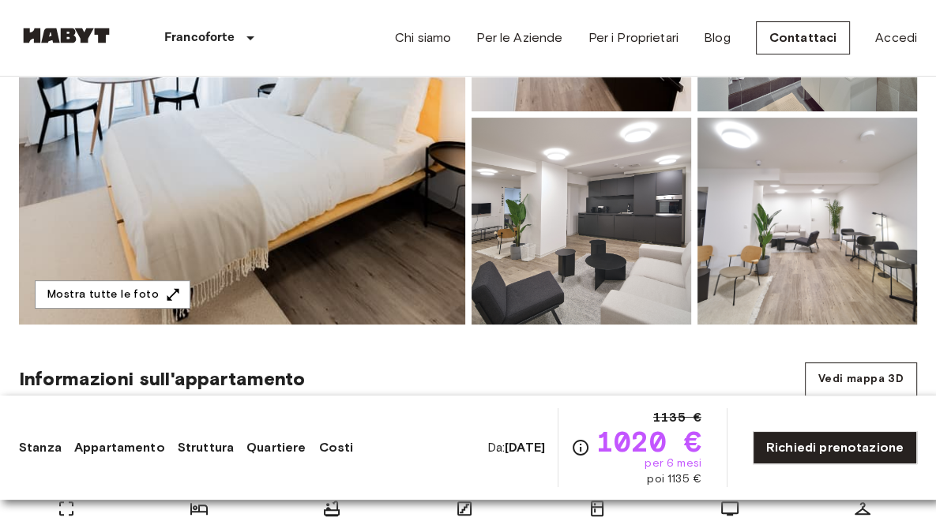
scroll to position [474, 0]
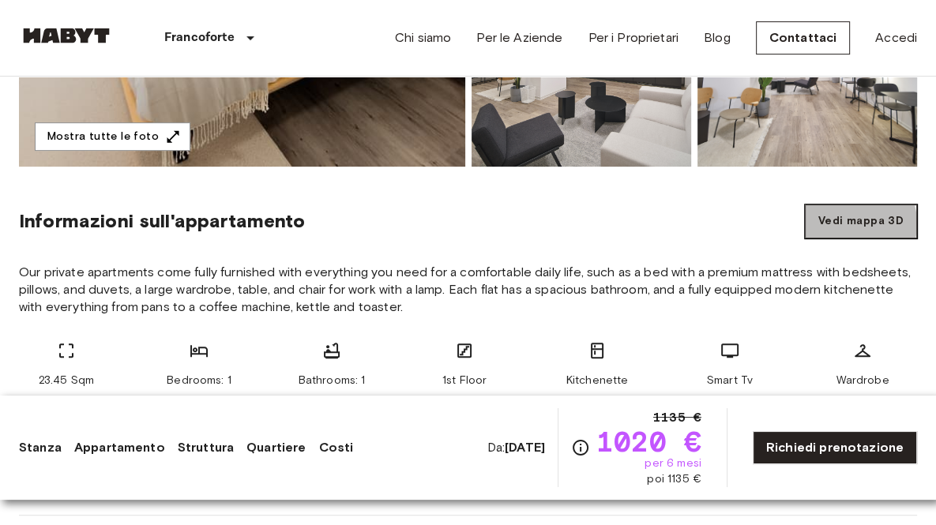
click at [854, 223] on button "Vedi mappa 3D" at bounding box center [860, 221] width 112 height 34
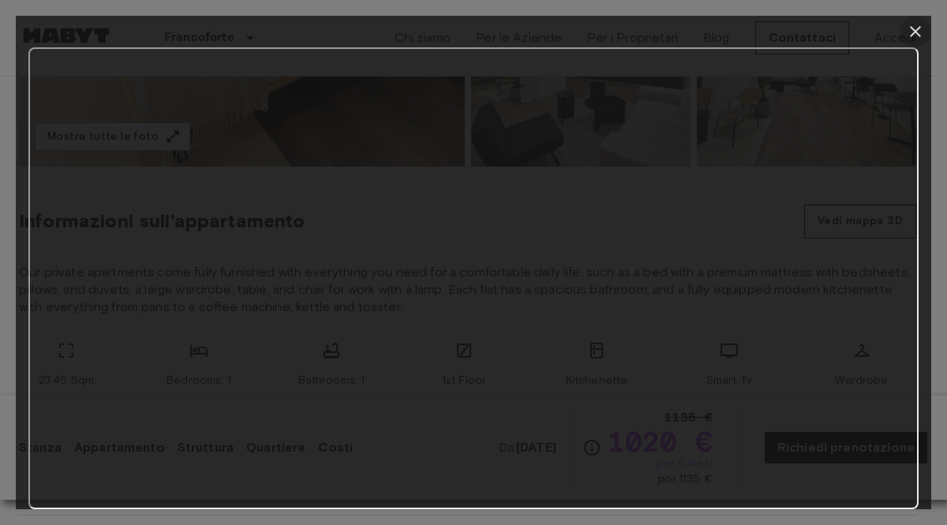
click at [916, 32] on icon "button" at bounding box center [915, 31] width 11 height 11
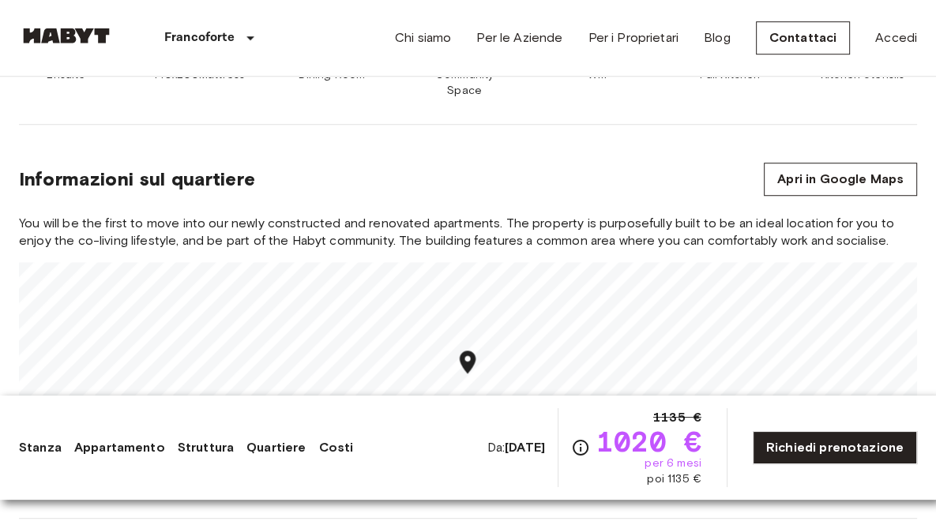
scroll to position [868, 0]
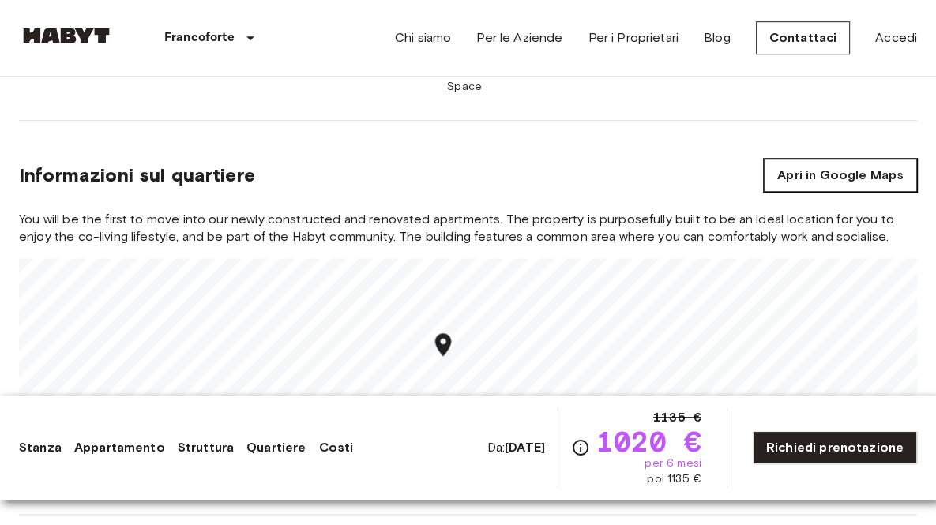
click at [842, 159] on link "Apri in Google Maps" at bounding box center [839, 175] width 153 height 33
click at [843, 159] on link "Apri in Google Maps" at bounding box center [839, 175] width 153 height 33
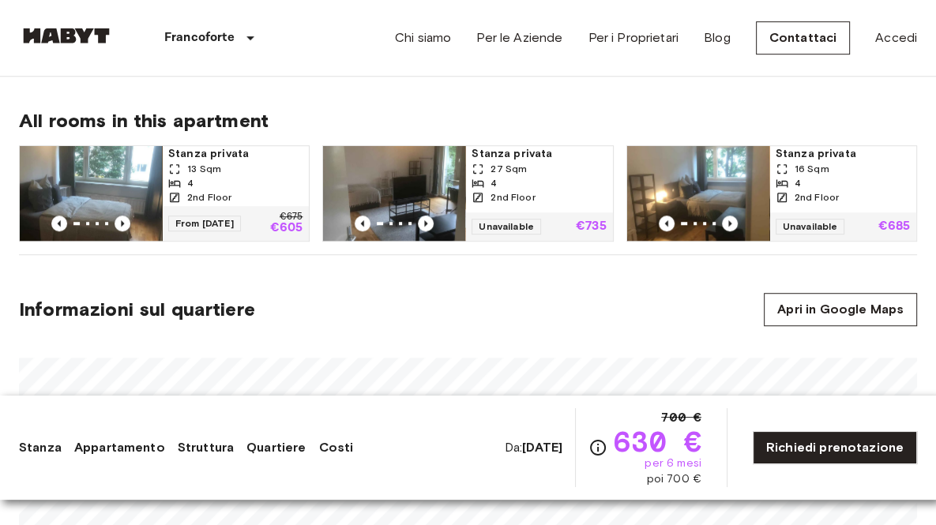
scroll to position [868, 0]
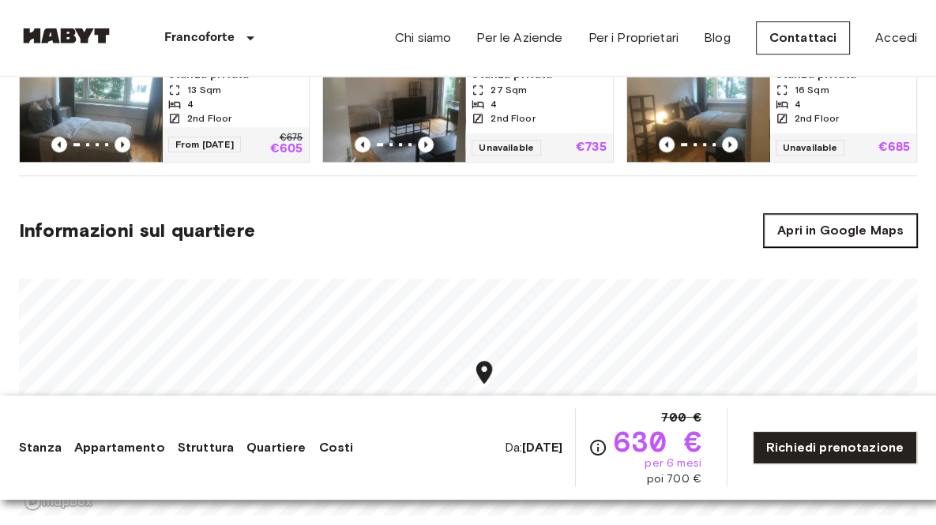
click at [853, 231] on link "Apri in Google Maps" at bounding box center [839, 230] width 153 height 33
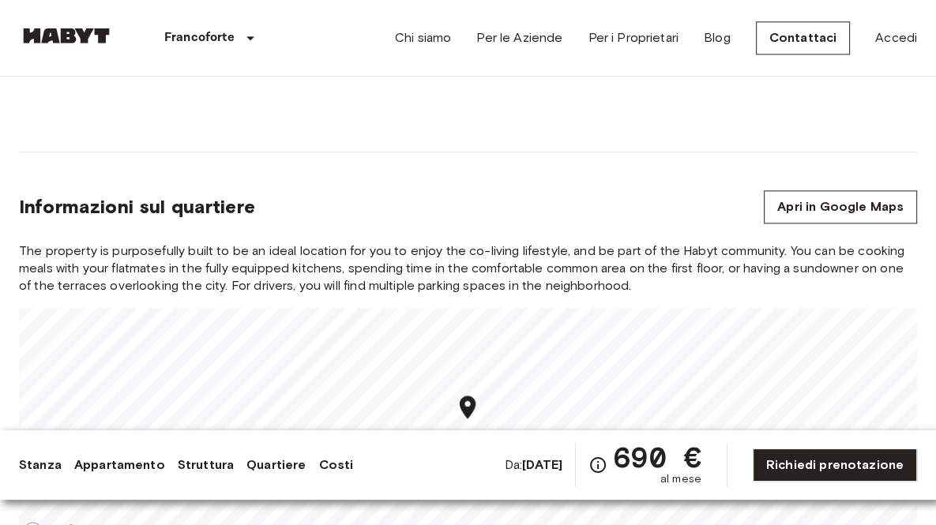
scroll to position [1579, 0]
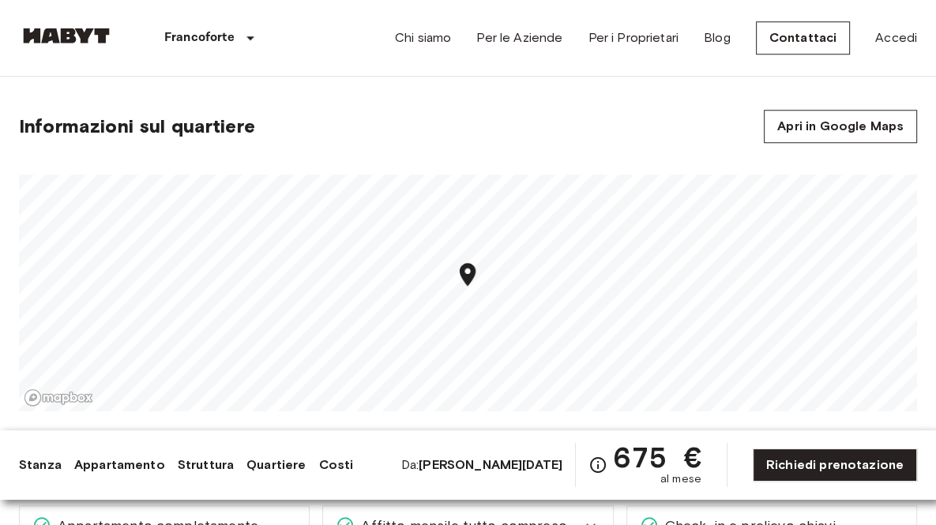
scroll to position [1184, 0]
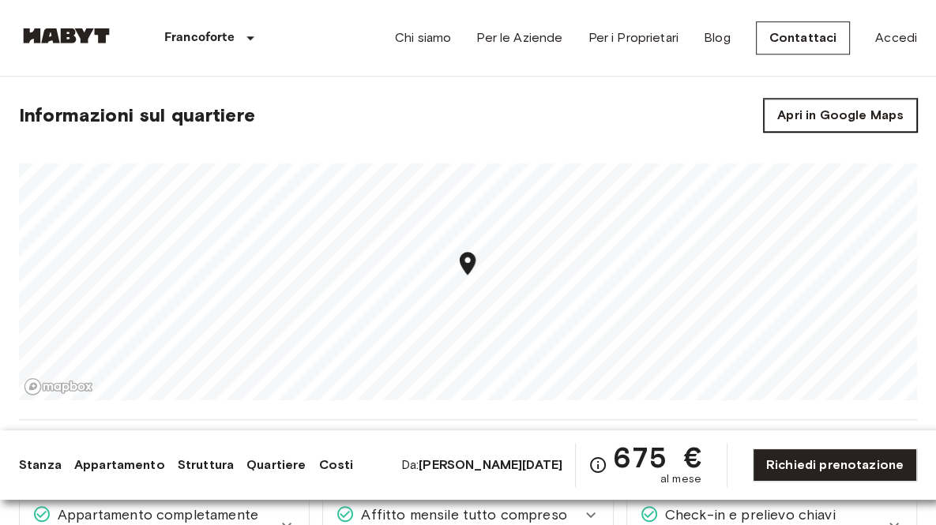
click at [864, 103] on link "Apri in Google Maps" at bounding box center [839, 115] width 153 height 33
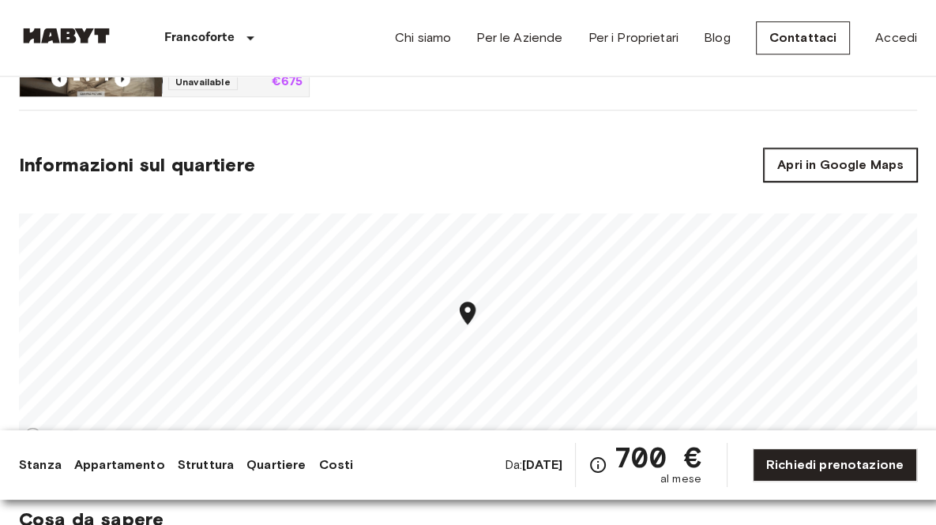
scroll to position [947, 0]
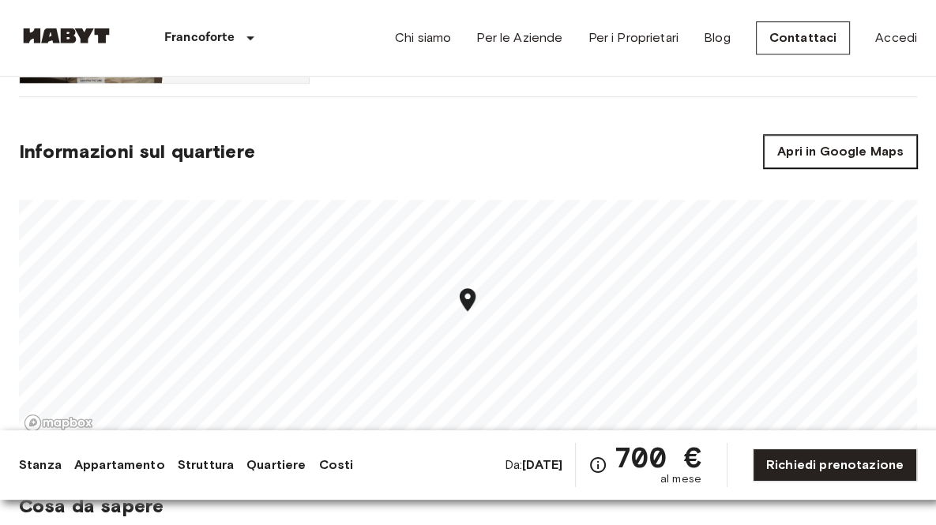
click at [837, 152] on link "Apri in Google Maps" at bounding box center [839, 151] width 153 height 33
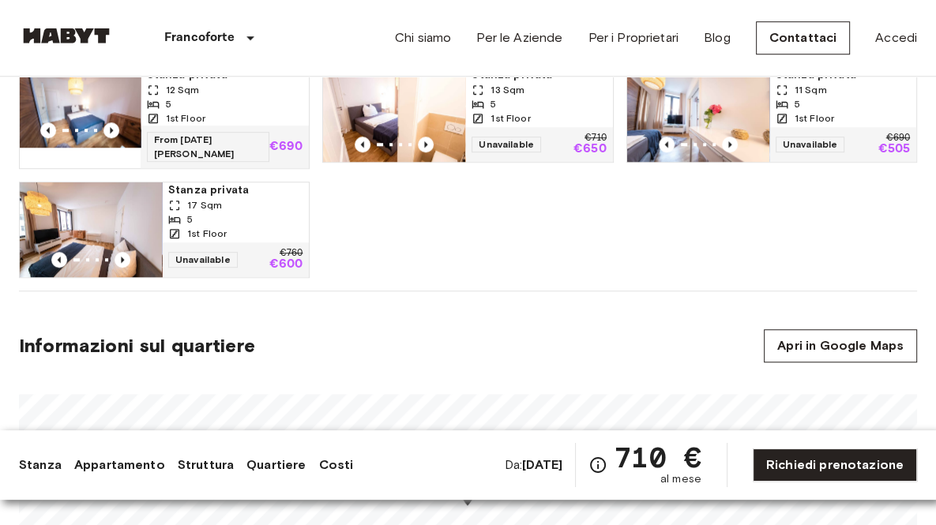
scroll to position [1105, 0]
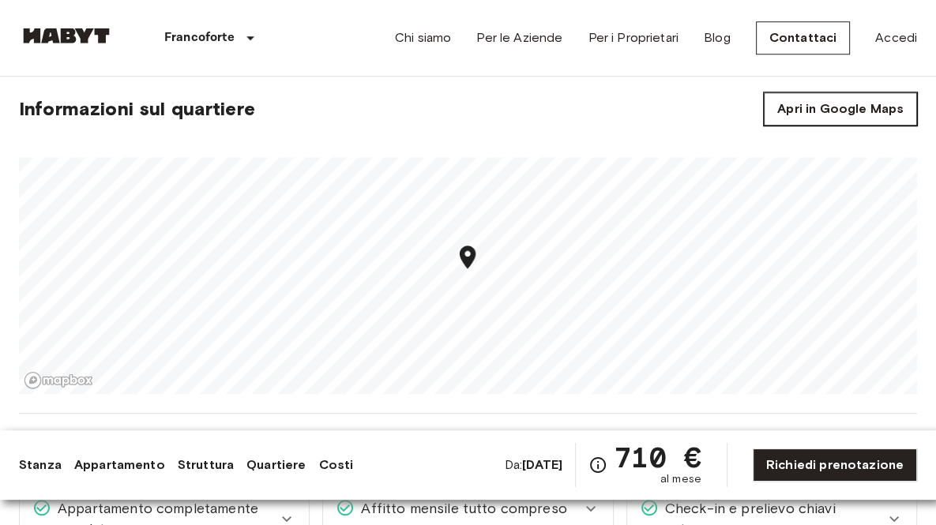
click at [858, 100] on link "Apri in Google Maps" at bounding box center [839, 108] width 153 height 33
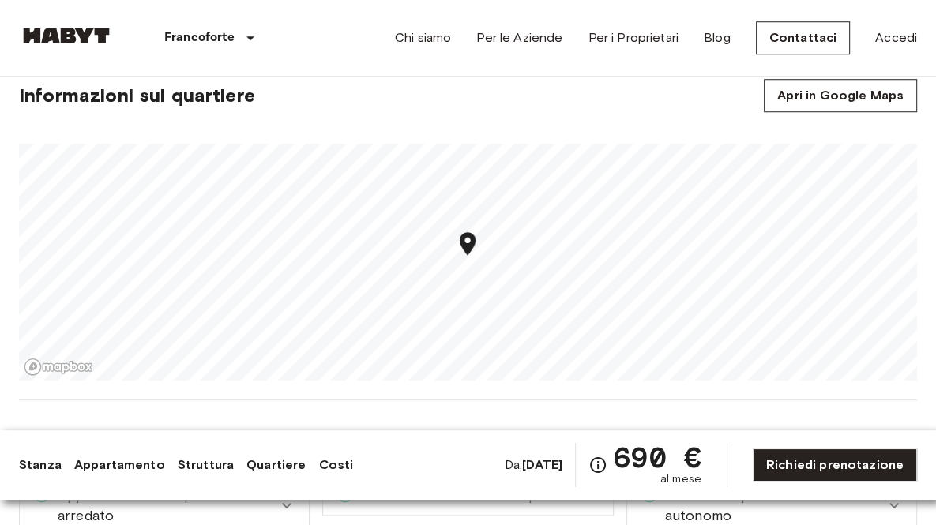
scroll to position [1026, 0]
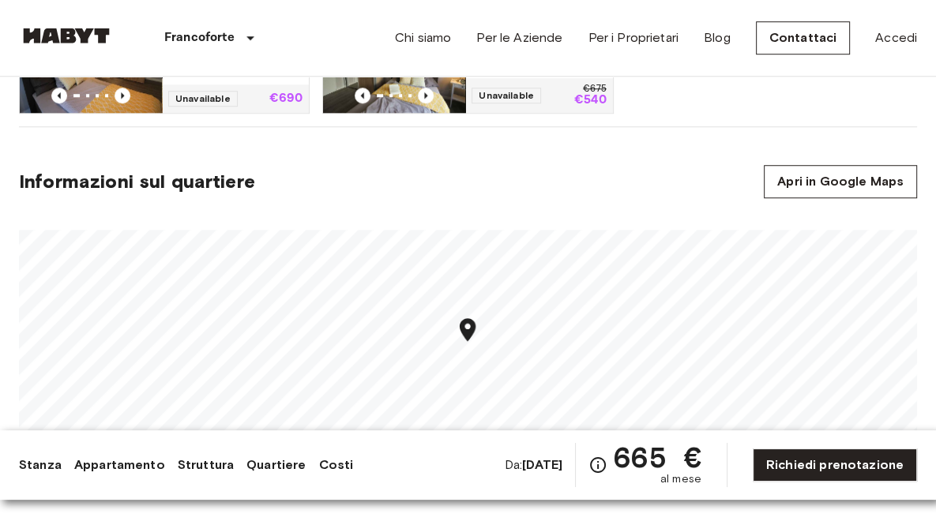
scroll to position [947, 0]
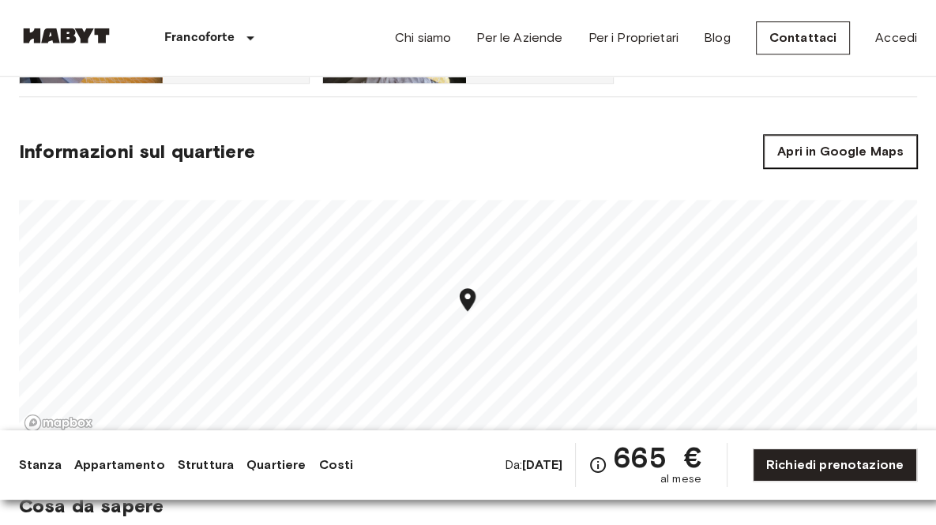
click at [824, 143] on link "Apri in Google Maps" at bounding box center [839, 151] width 153 height 33
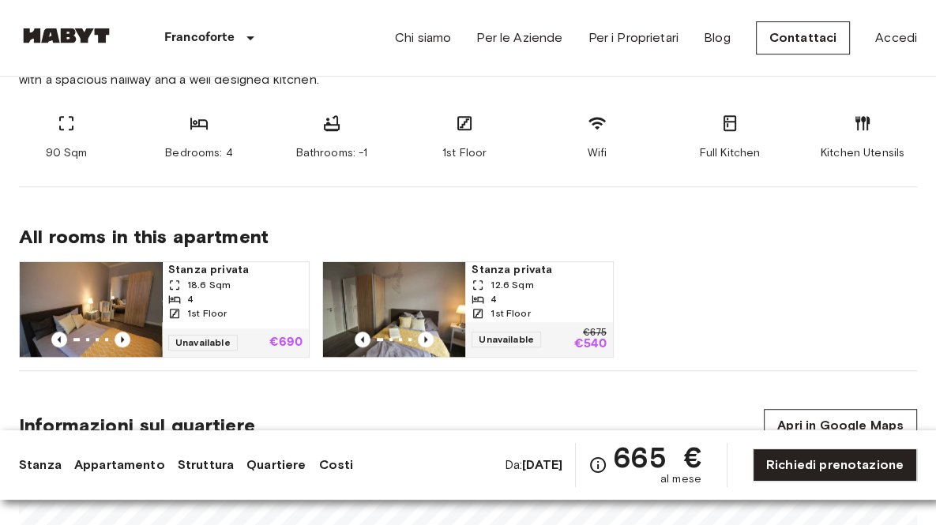
scroll to position [711, 0]
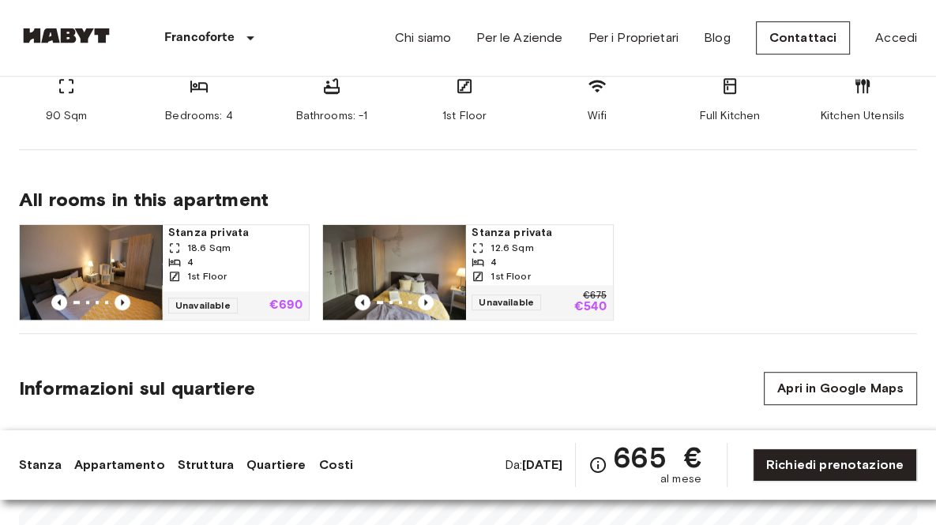
click at [137, 278] on img at bounding box center [91, 272] width 142 height 95
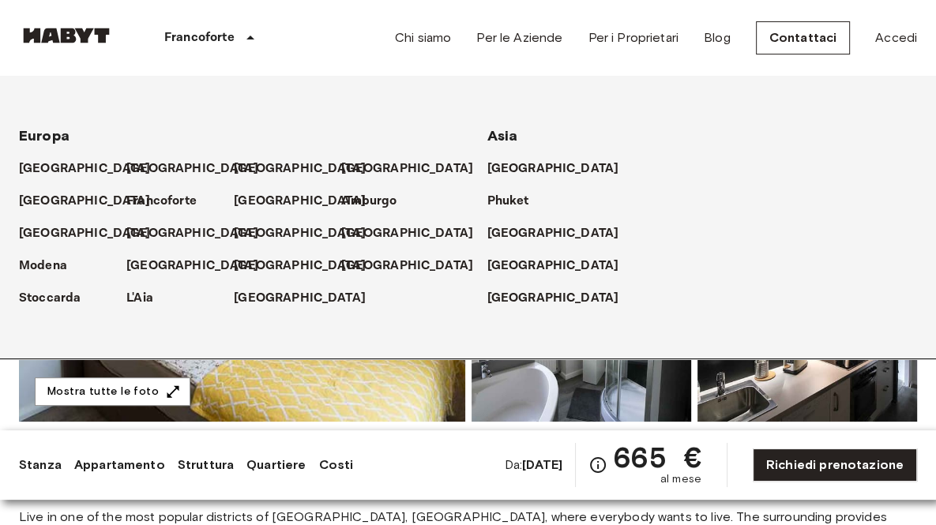
scroll to position [79, 0]
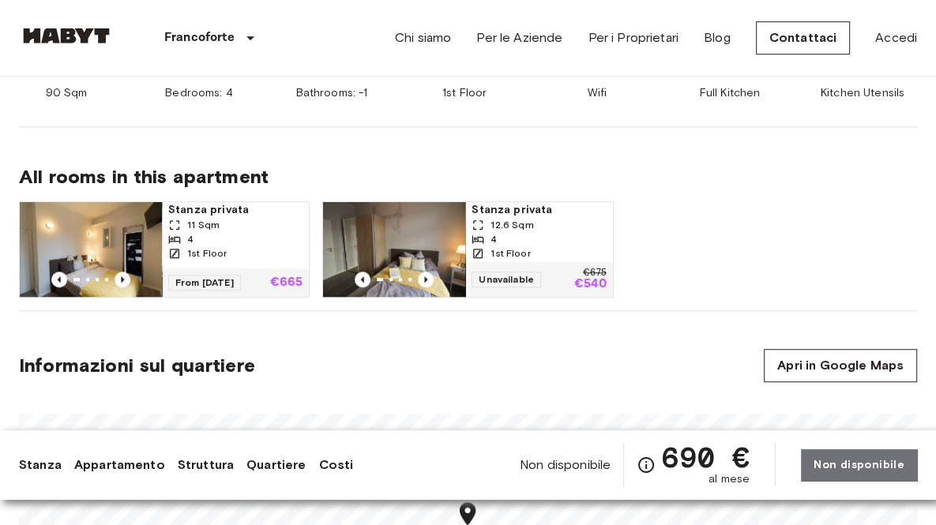
scroll to position [868, 0]
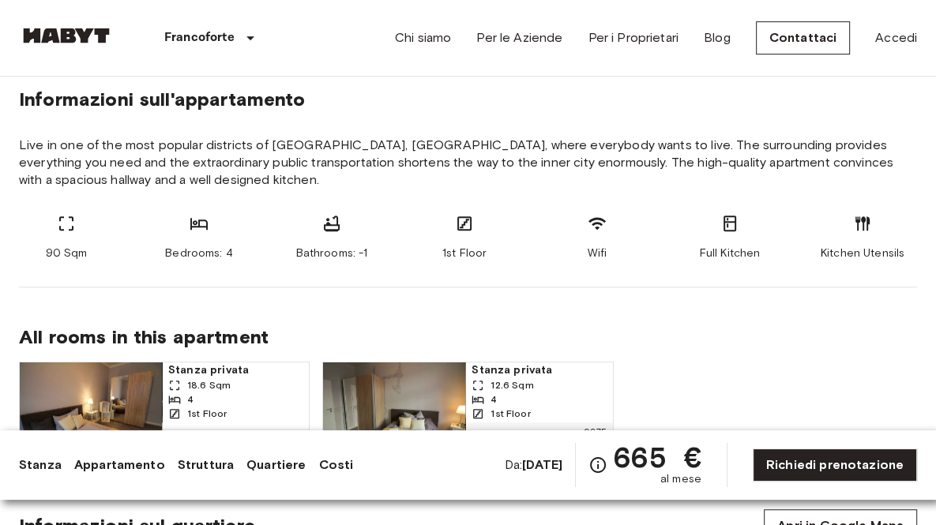
scroll to position [395, 0]
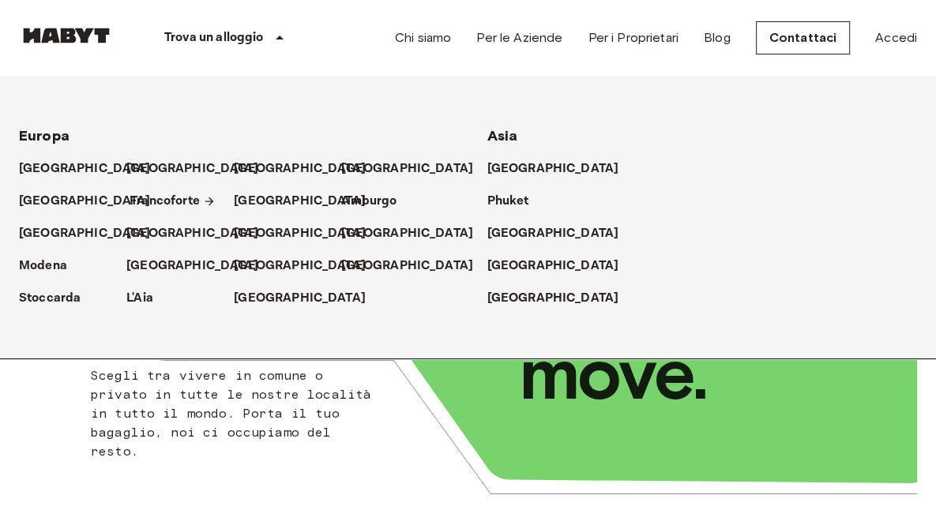
click at [148, 201] on p "Francoforte" at bounding box center [164, 201] width 70 height 19
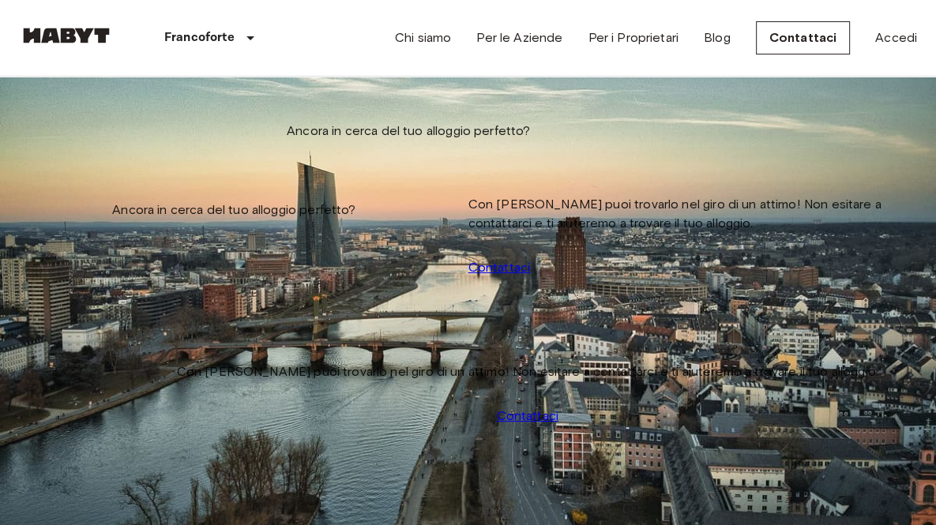
drag, startPoint x: 837, startPoint y: 308, endPoint x: 772, endPoint y: 313, distance: 65.0
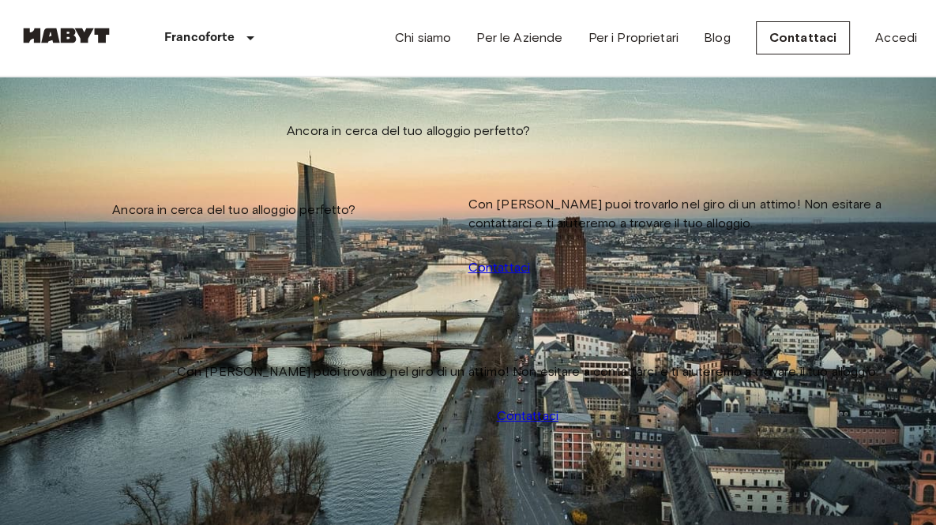
scroll to position [474, 0]
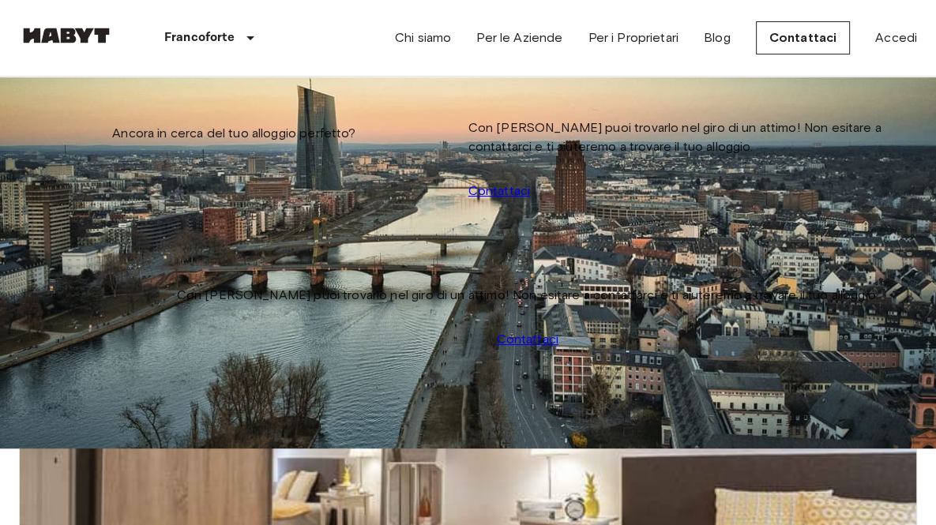
scroll to position [79, 0]
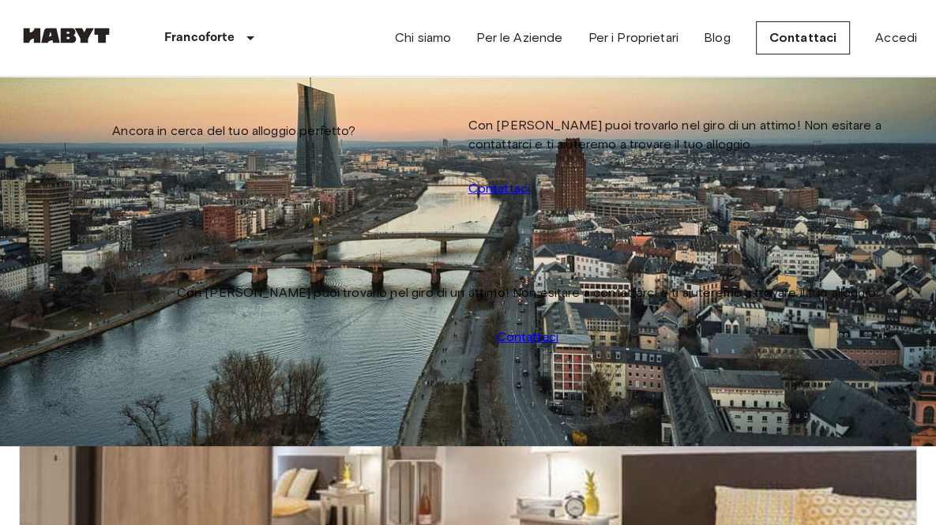
scroll to position [1837, 0]
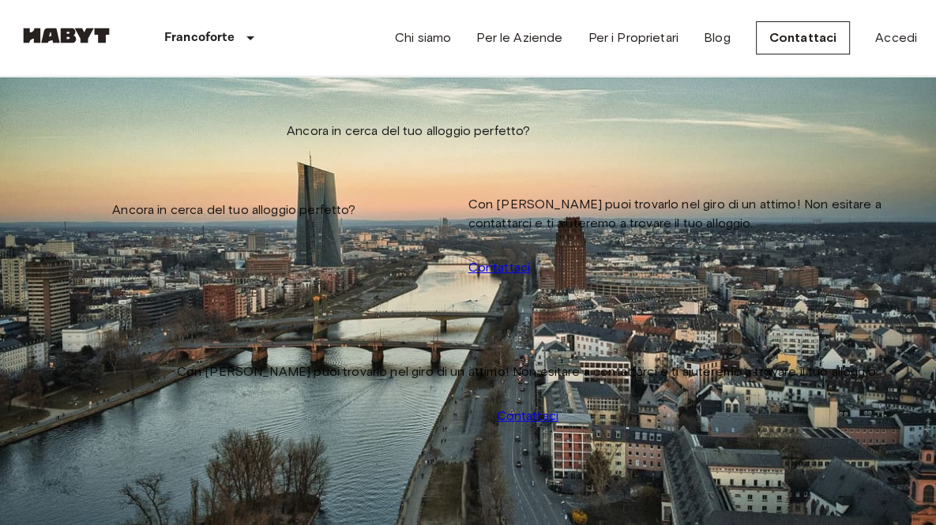
drag, startPoint x: 924, startPoint y: 182, endPoint x: 925, endPoint y: 231, distance: 49.8
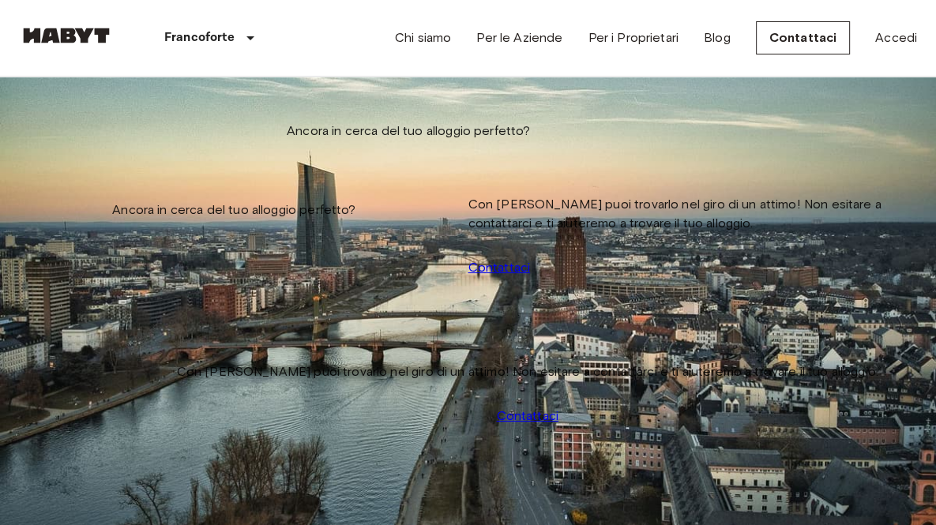
scroll to position [3621, 0]
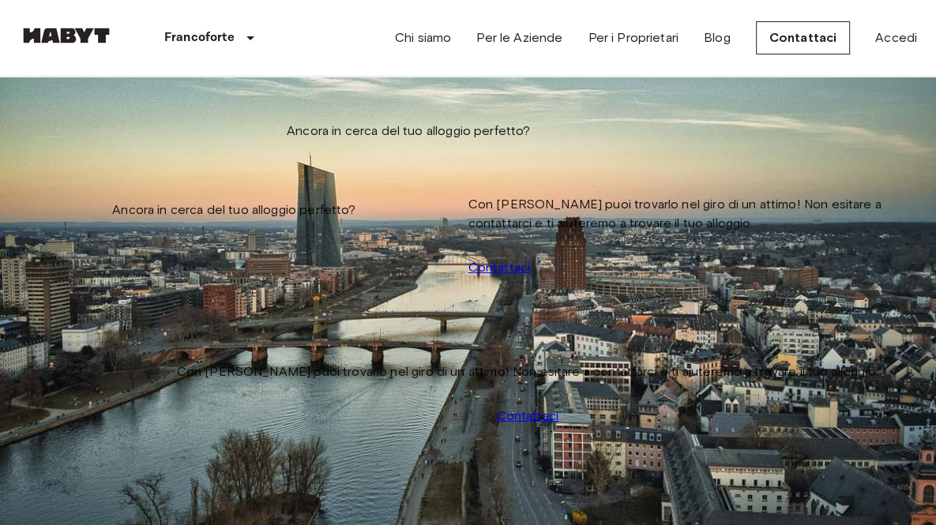
drag, startPoint x: 897, startPoint y: 187, endPoint x: 812, endPoint y: 303, distance: 144.0
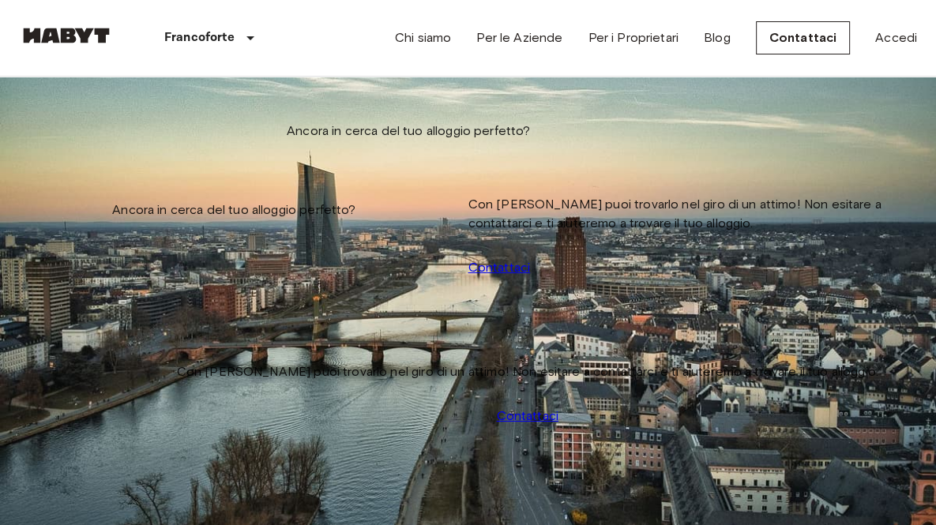
scroll to position [2551, 0]
drag, startPoint x: 887, startPoint y: 167, endPoint x: 745, endPoint y: 178, distance: 142.6
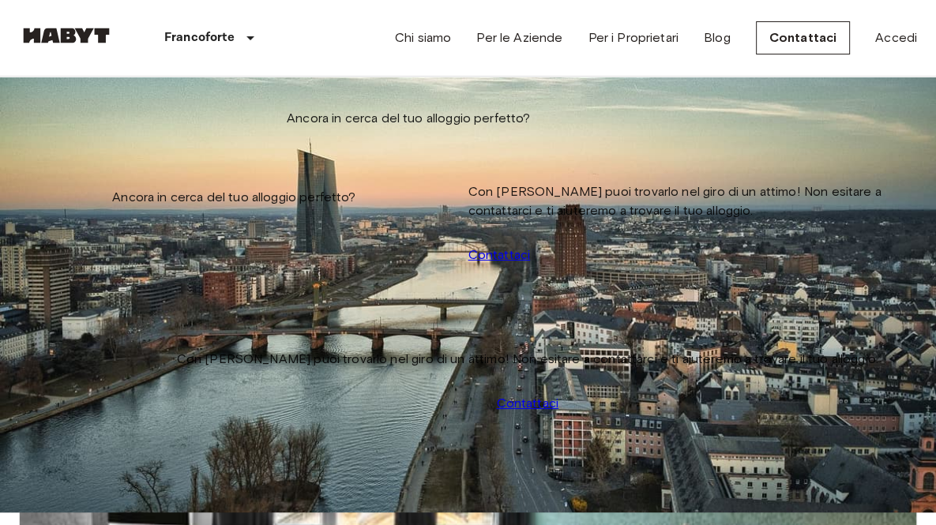
scroll to position [0, 0]
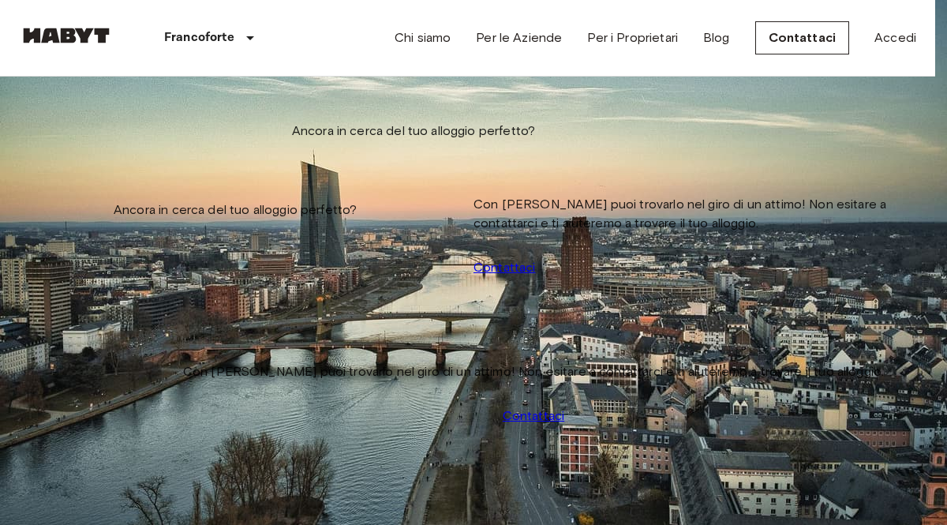
type input "******"
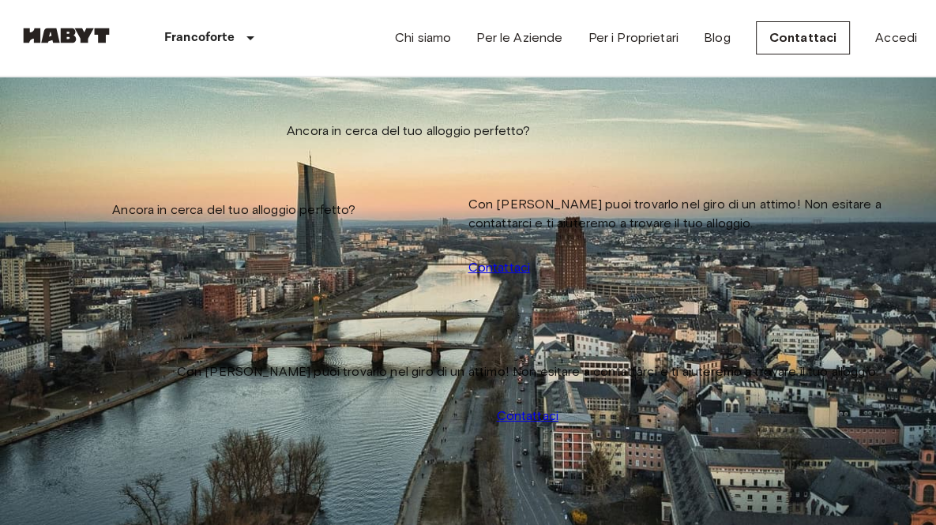
scroll to position [54, 0]
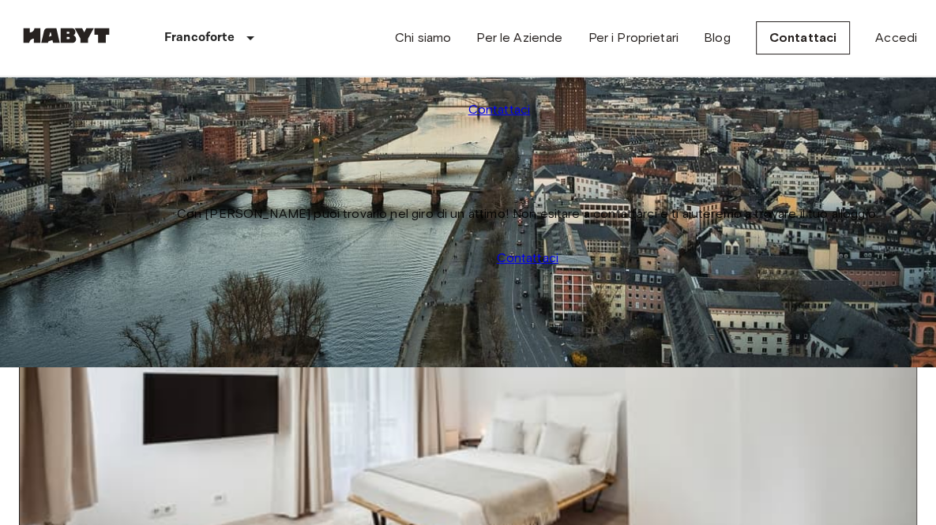
scroll to position [0, 0]
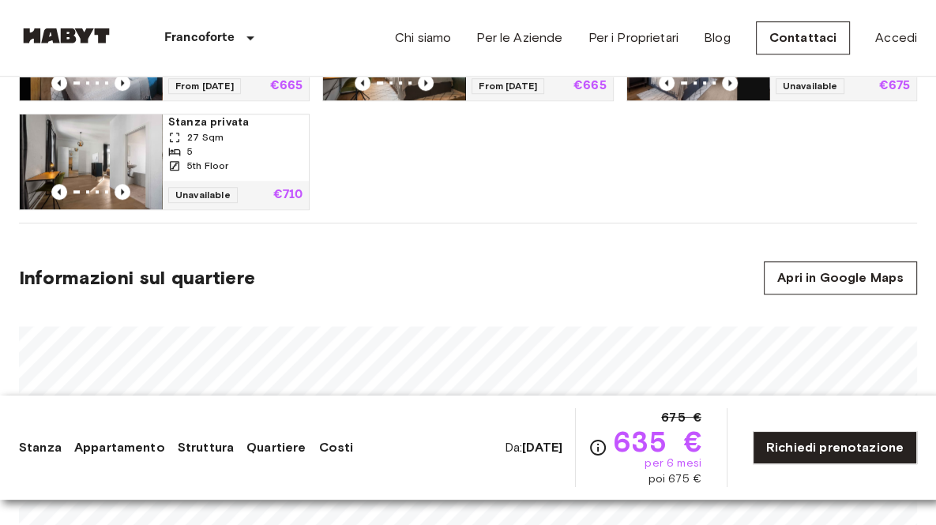
scroll to position [1105, 0]
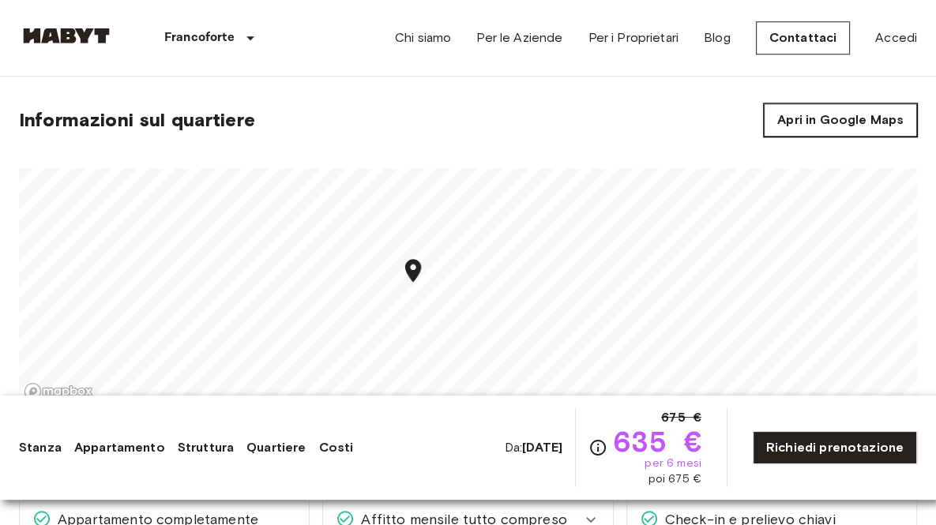
click at [843, 103] on link "Apri in Google Maps" at bounding box center [839, 119] width 153 height 33
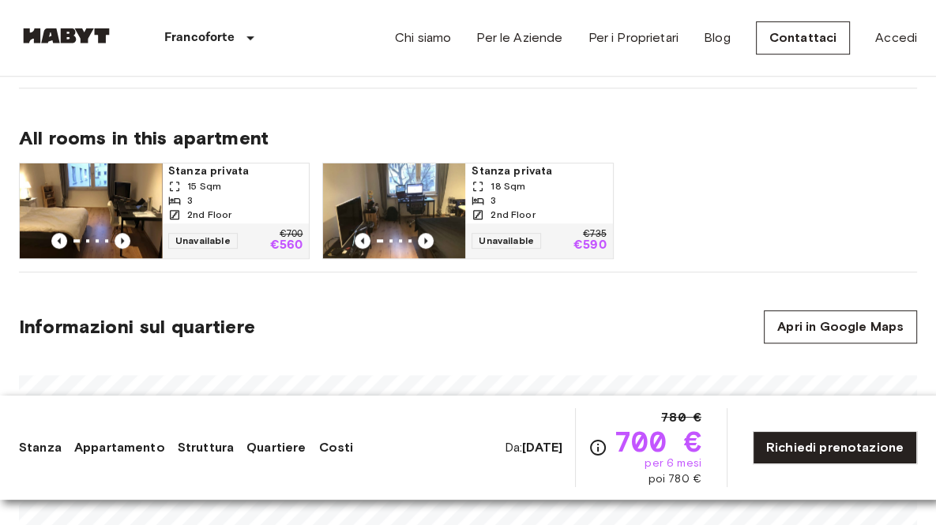
scroll to position [947, 0]
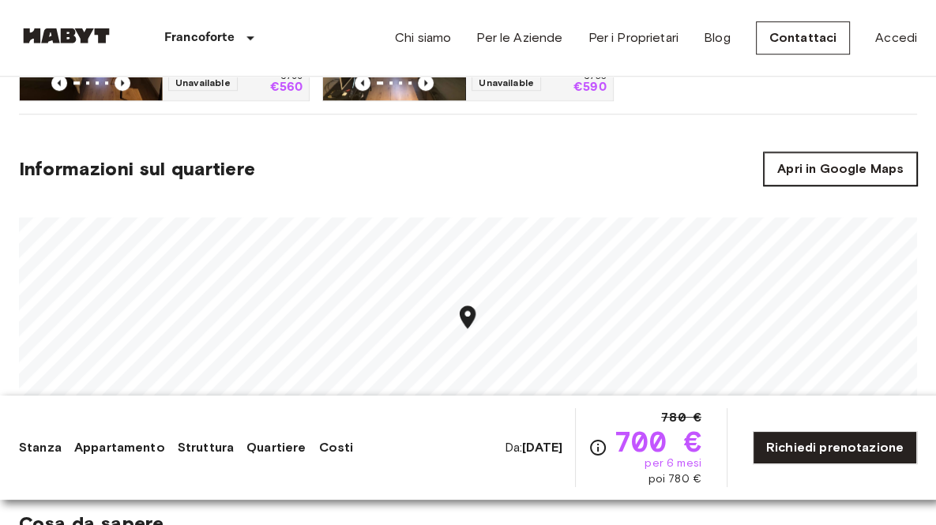
click at [833, 152] on link "Apri in Google Maps" at bounding box center [839, 168] width 153 height 33
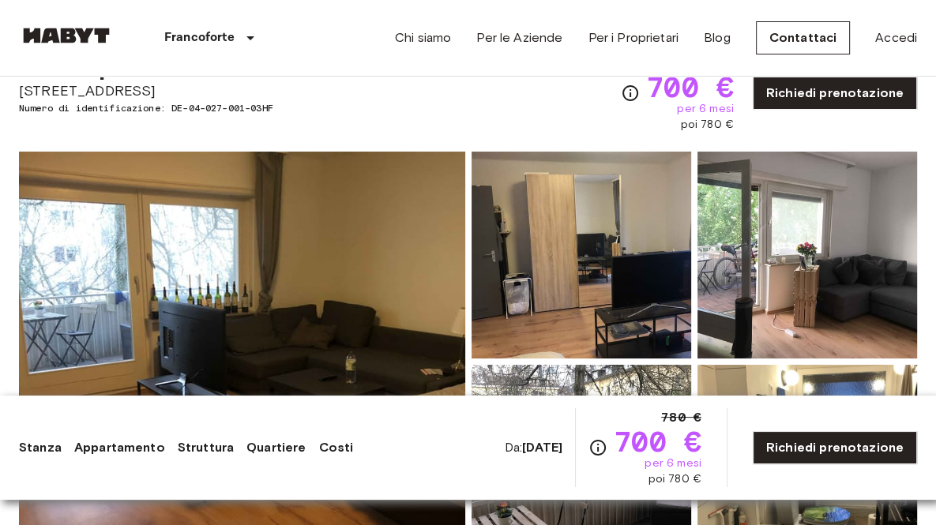
scroll to position [0, 0]
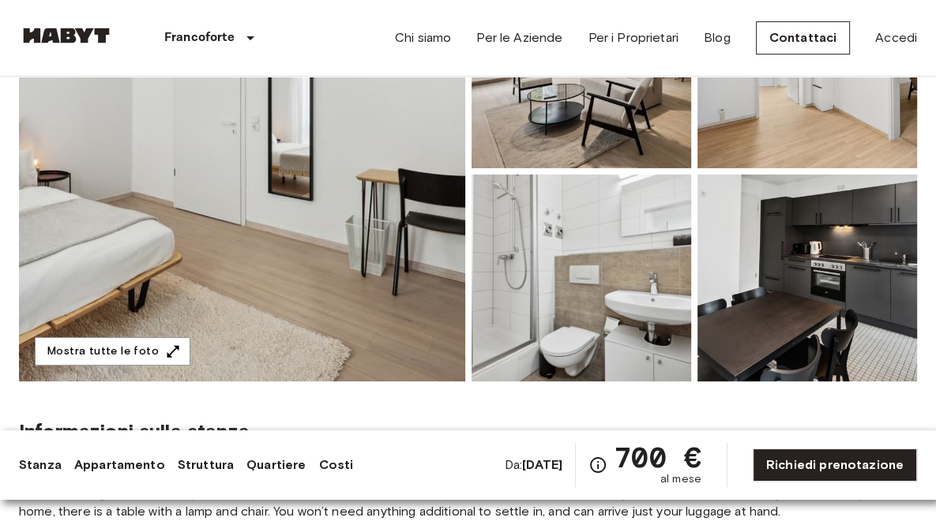
scroll to position [237, 0]
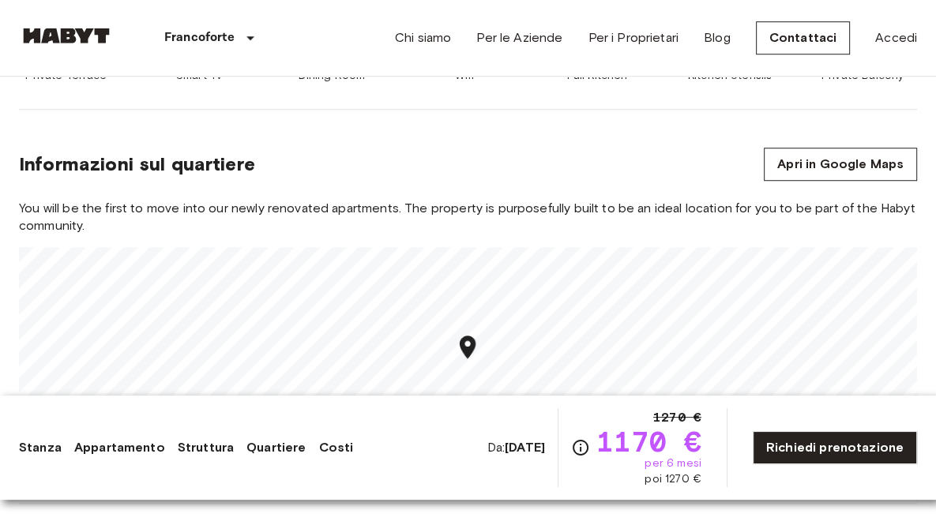
scroll to position [868, 0]
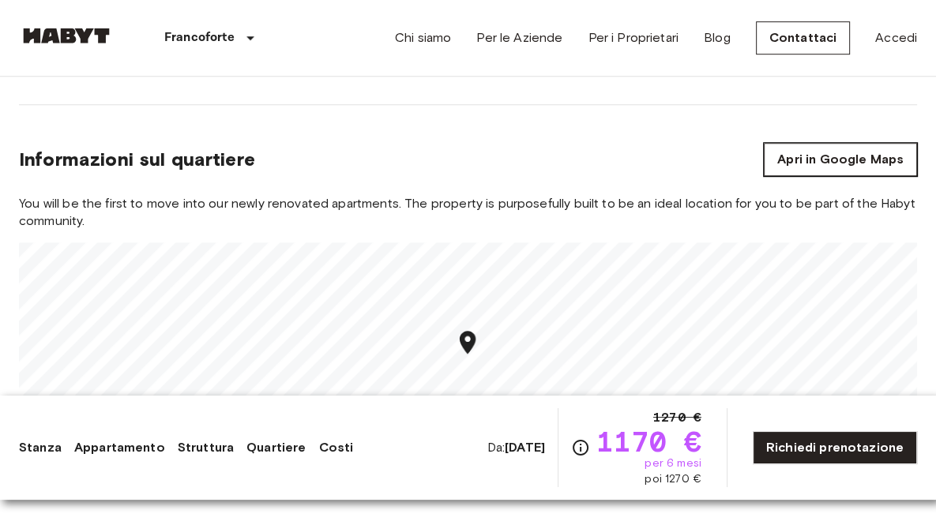
click at [853, 155] on link "Apri in Google Maps" at bounding box center [839, 159] width 153 height 33
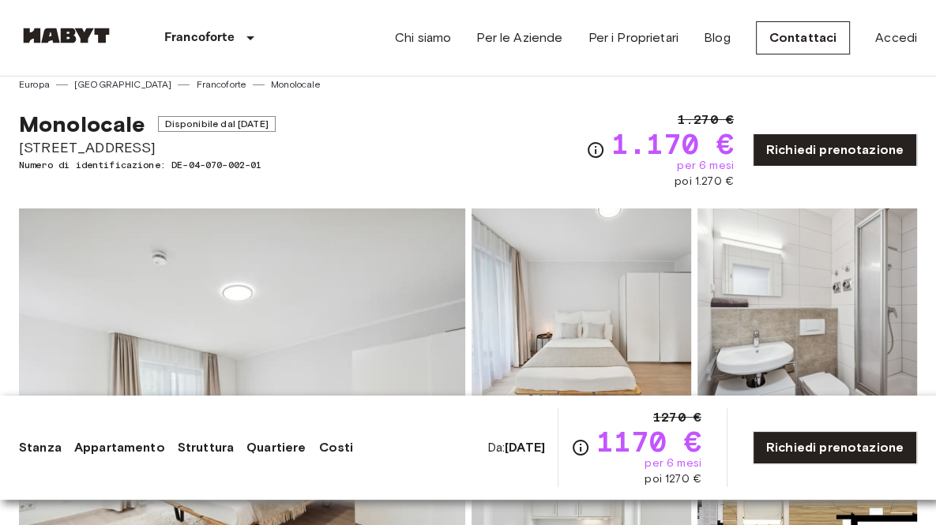
scroll to position [0, 0]
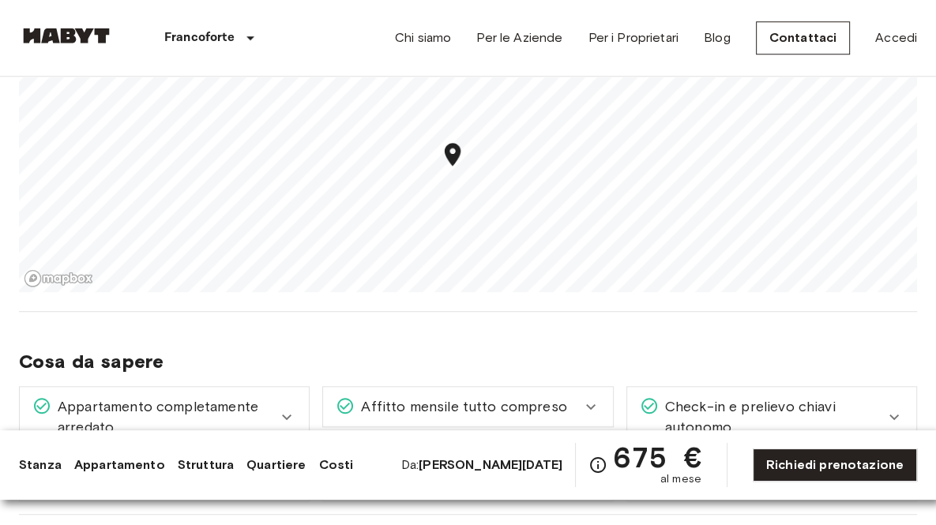
scroll to position [1105, 0]
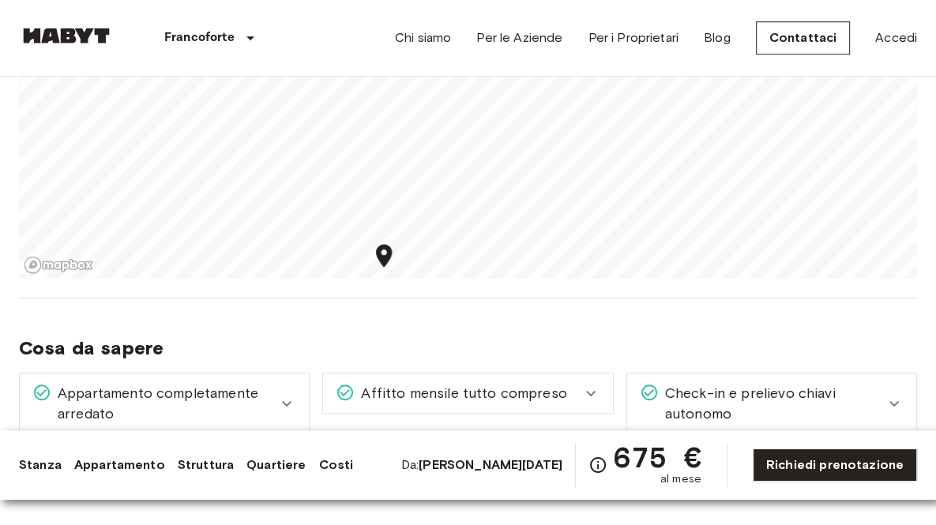
click at [591, 294] on section "Informazioni sul quartiere Apri in Google Maps" at bounding box center [468, 118] width 898 height 359
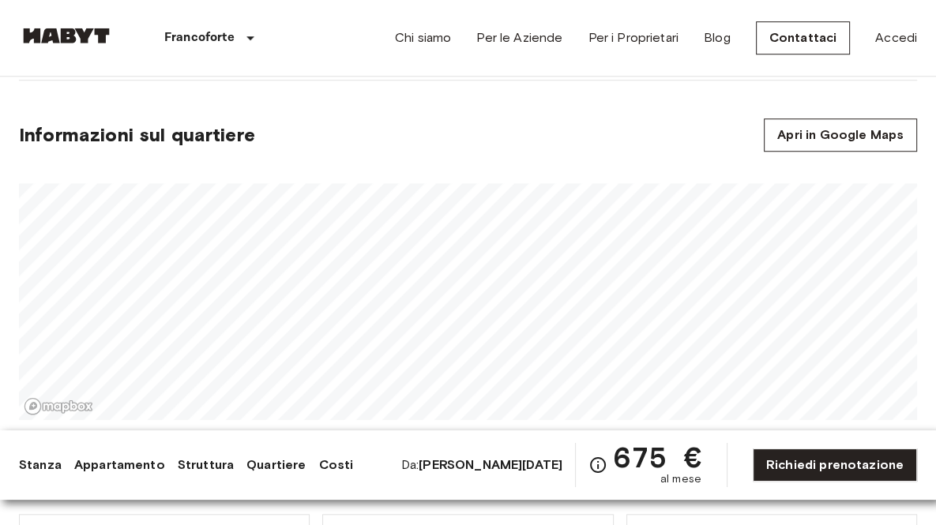
scroll to position [947, 0]
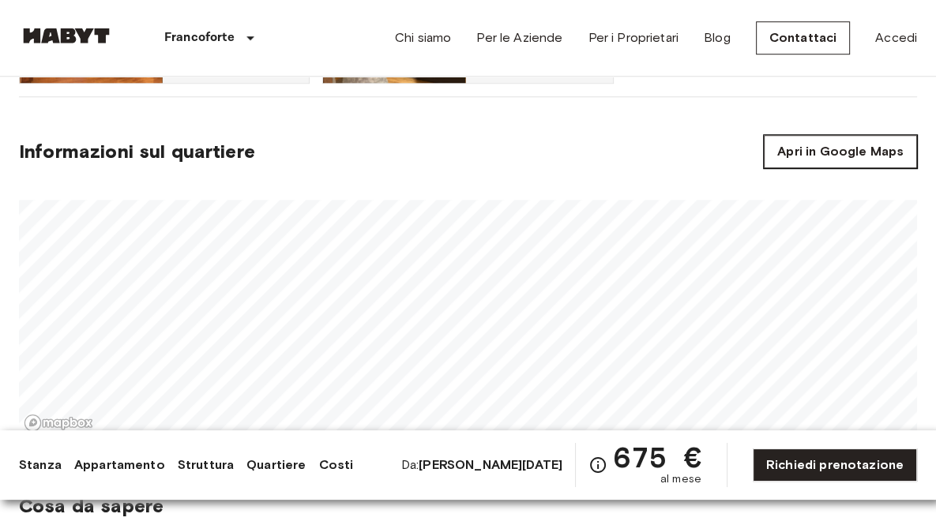
click at [822, 154] on link "Apri in Google Maps" at bounding box center [839, 151] width 153 height 33
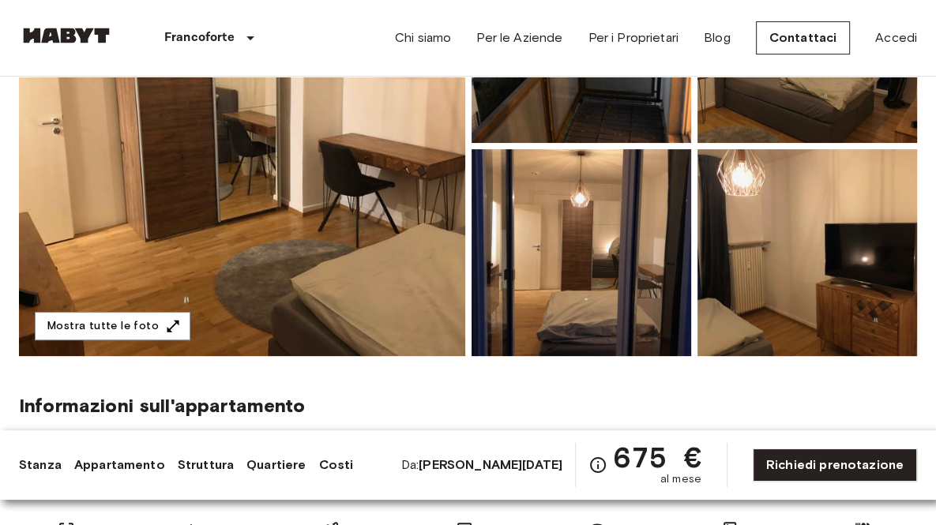
scroll to position [79, 0]
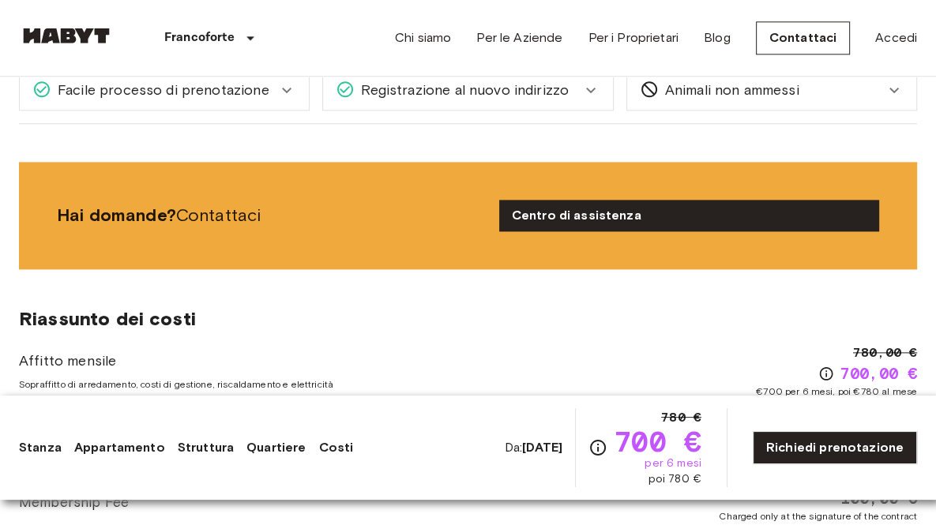
scroll to position [1658, 0]
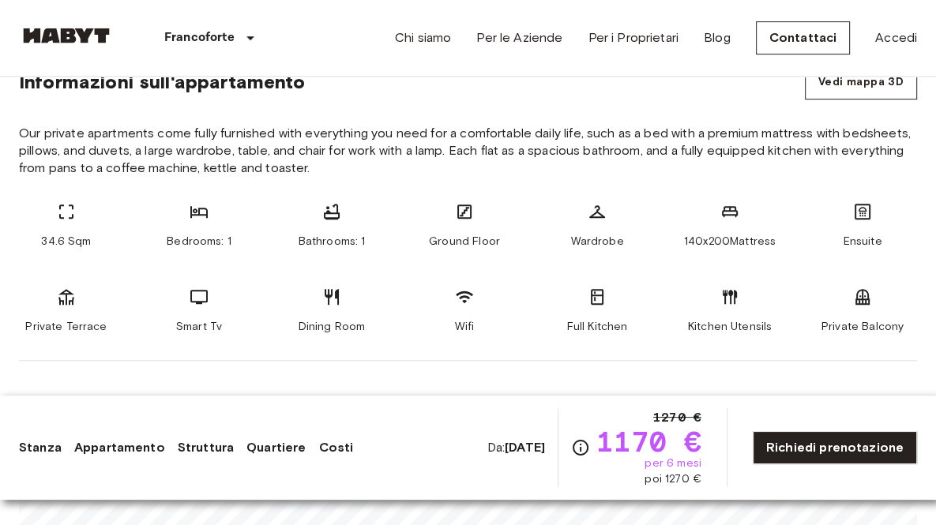
scroll to position [632, 0]
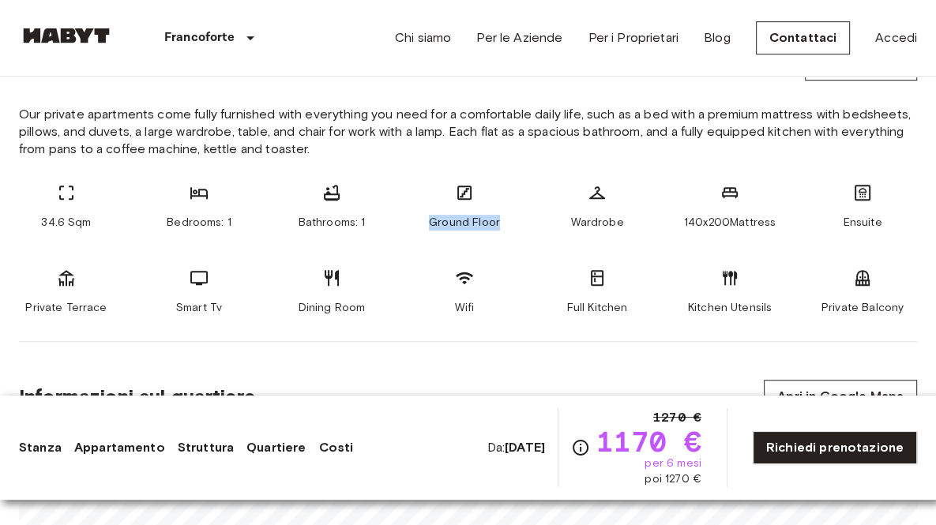
drag, startPoint x: 508, startPoint y: 223, endPoint x: 426, endPoint y: 232, distance: 83.3
click at [426, 232] on div "34.6 Sqm Bedrooms: 1 Bathrooms: 1 Ground Floor Wardrobe 140x200Mattress Ensuite…" at bounding box center [468, 249] width 898 height 133
copy span "Ground Floor"
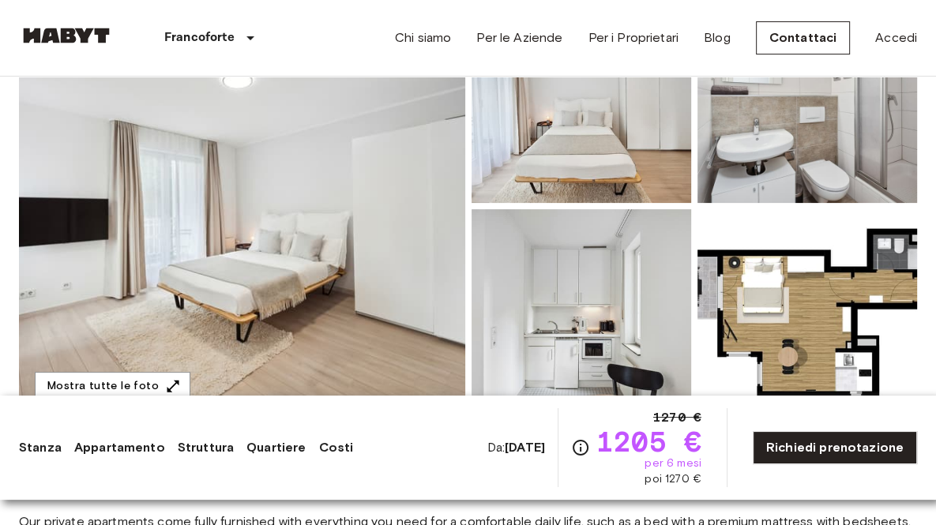
scroll to position [237, 0]
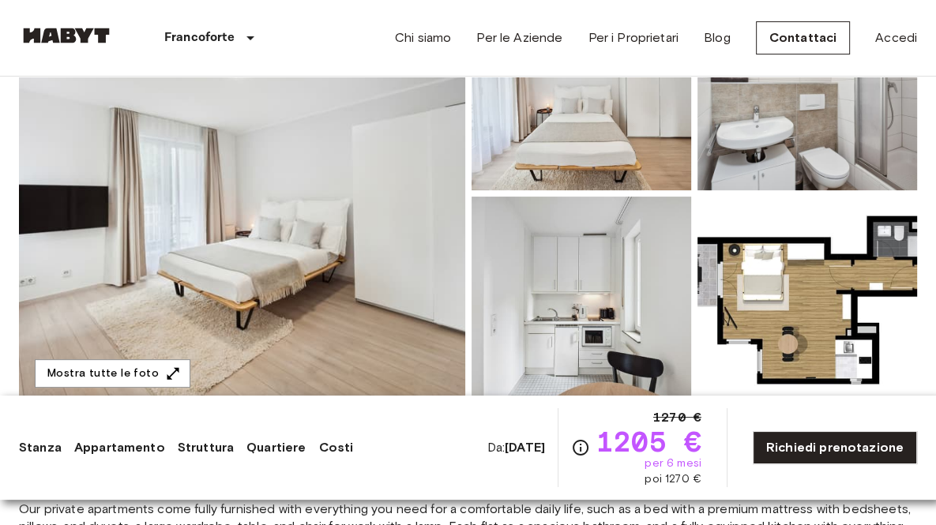
click at [582, 321] on img at bounding box center [580, 300] width 219 height 207
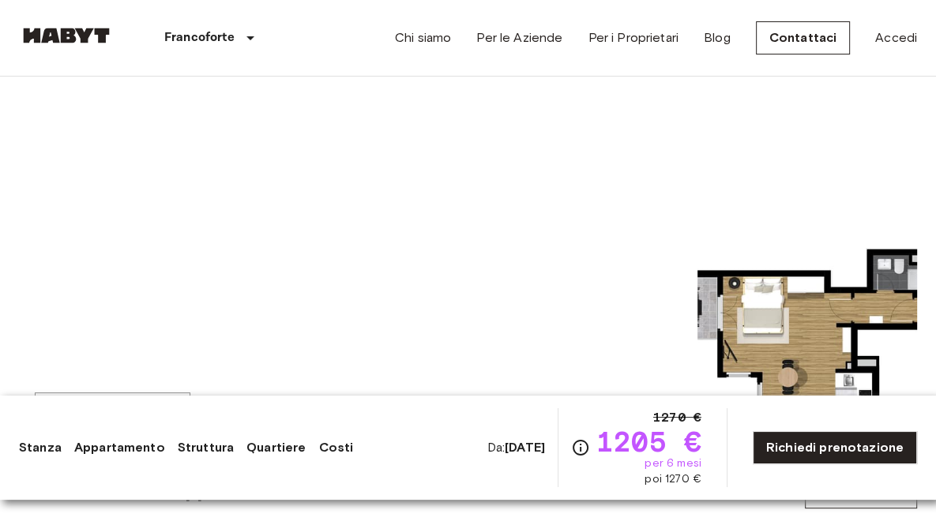
scroll to position [0, 0]
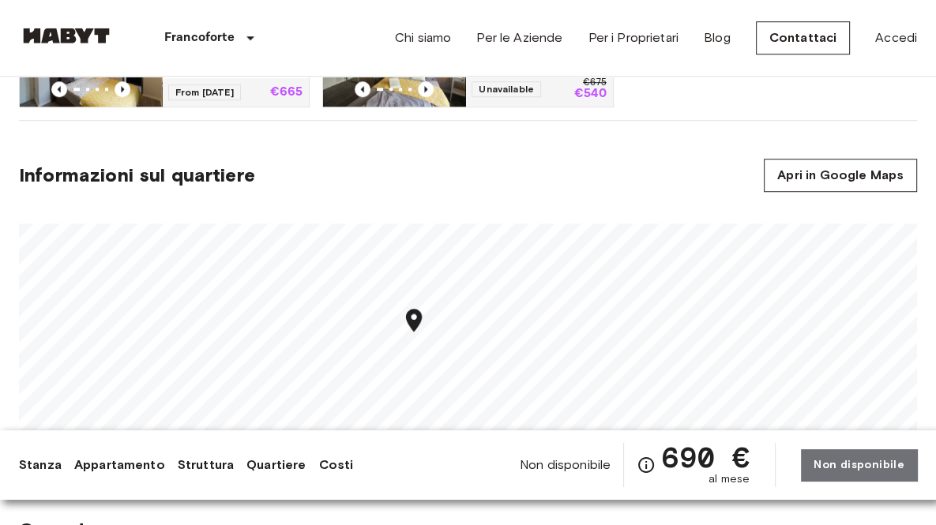
scroll to position [868, 0]
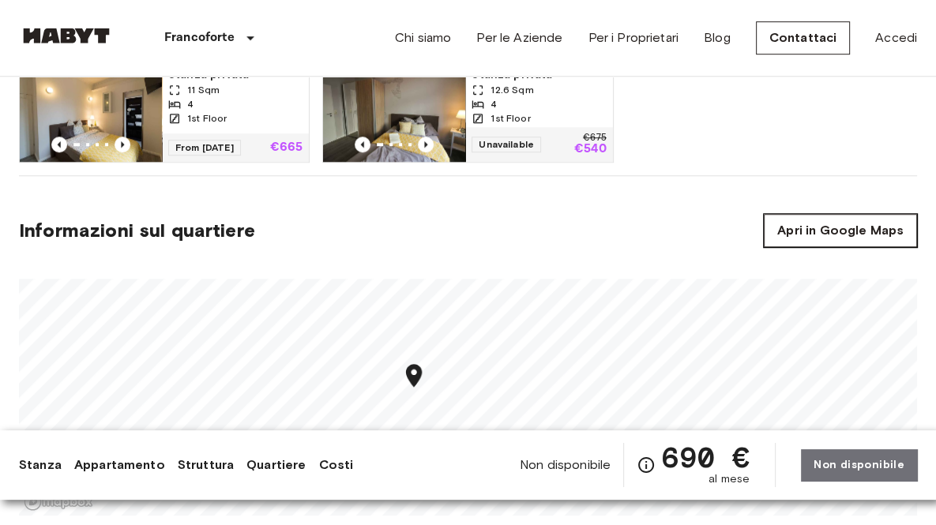
click at [861, 231] on link "Apri in Google Maps" at bounding box center [839, 230] width 153 height 33
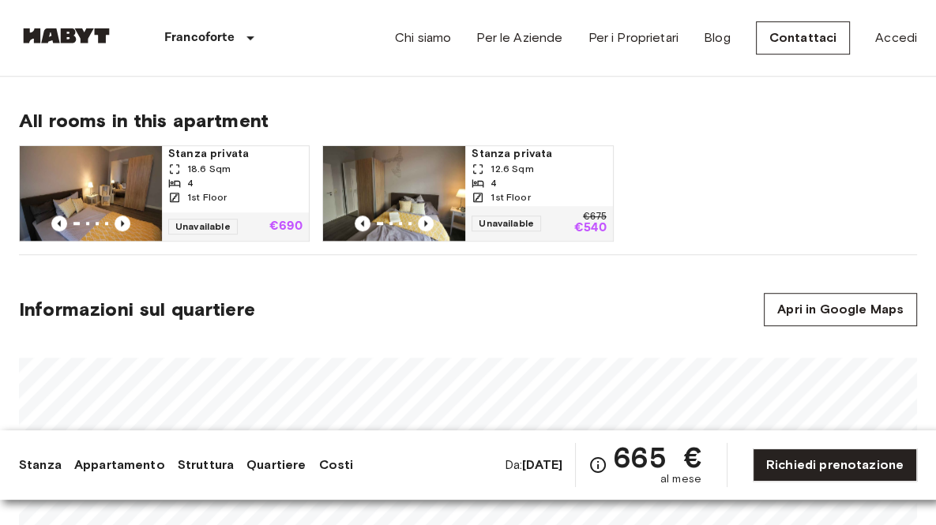
scroll to position [947, 0]
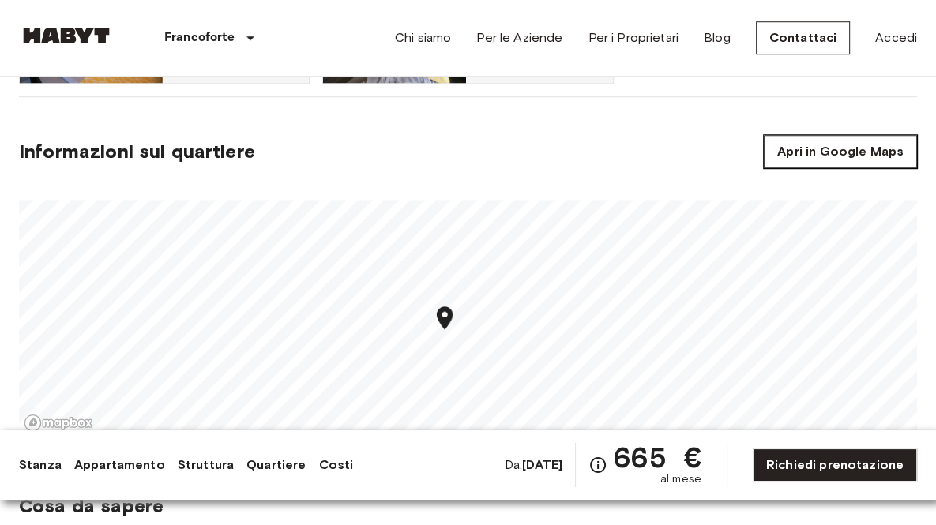
click at [846, 156] on link "Apri in Google Maps" at bounding box center [839, 151] width 153 height 33
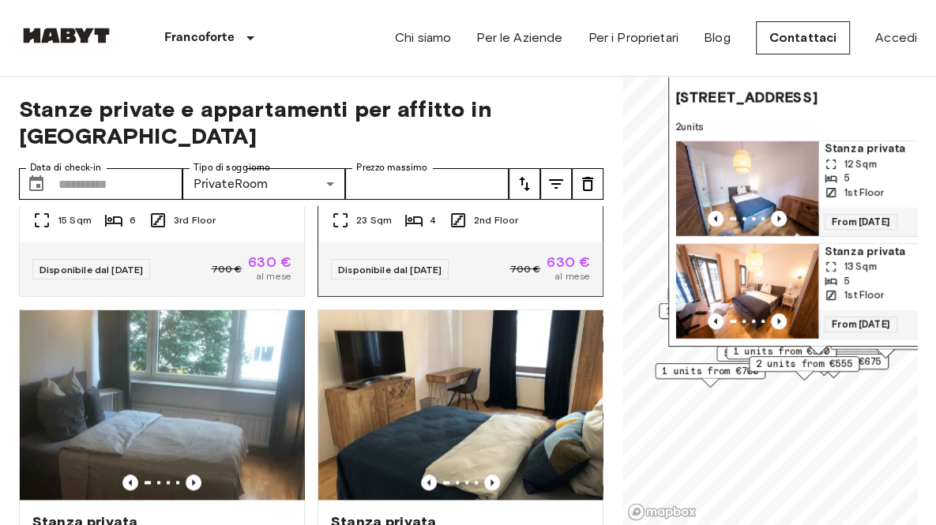
scroll to position [1737, 0]
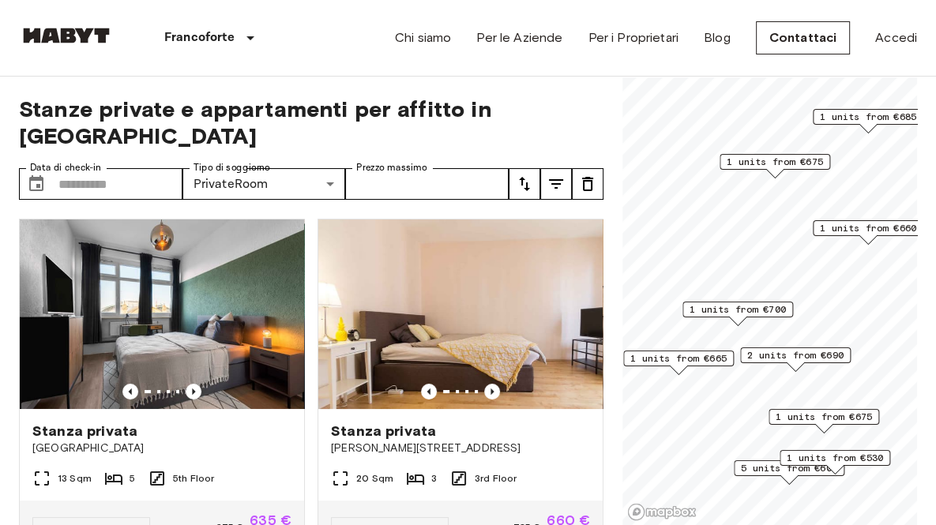
click at [751, 308] on span "1 units from €700" at bounding box center [737, 309] width 96 height 14
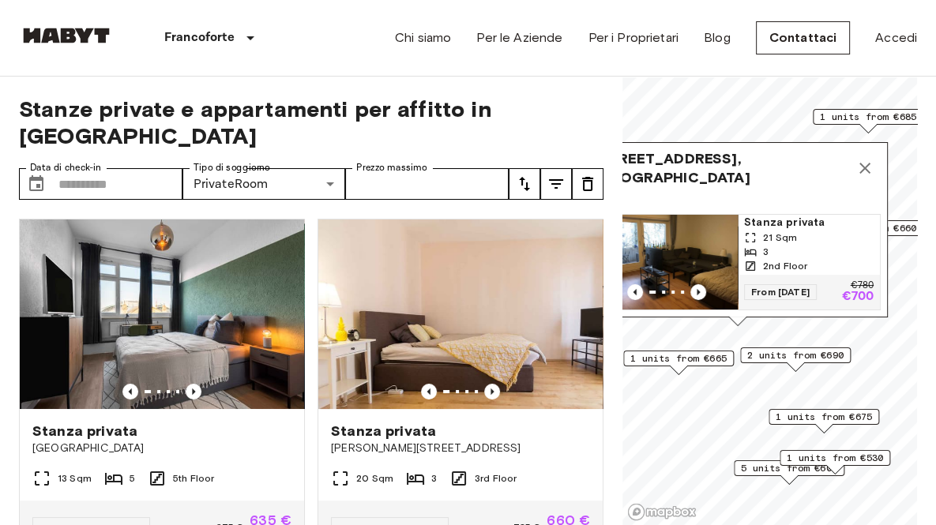
click at [706, 251] on img "Map marker" at bounding box center [666, 262] width 142 height 95
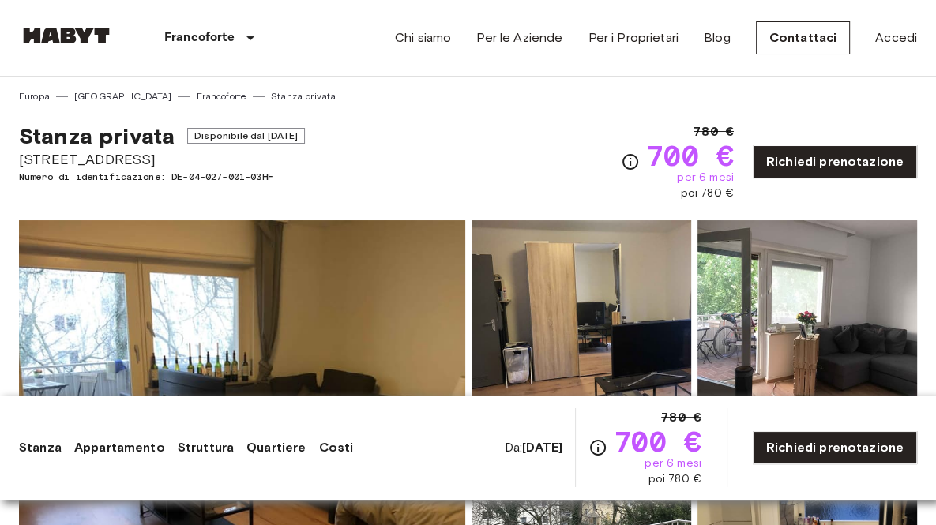
drag, startPoint x: 400, startPoint y: 1, endPoint x: 896, endPoint y: 102, distance: 506.0
click at [896, 102] on div "Europa [GEOGRAPHIC_DATA][PERSON_NAME] Stanza privata" at bounding box center [468, 90] width 898 height 27
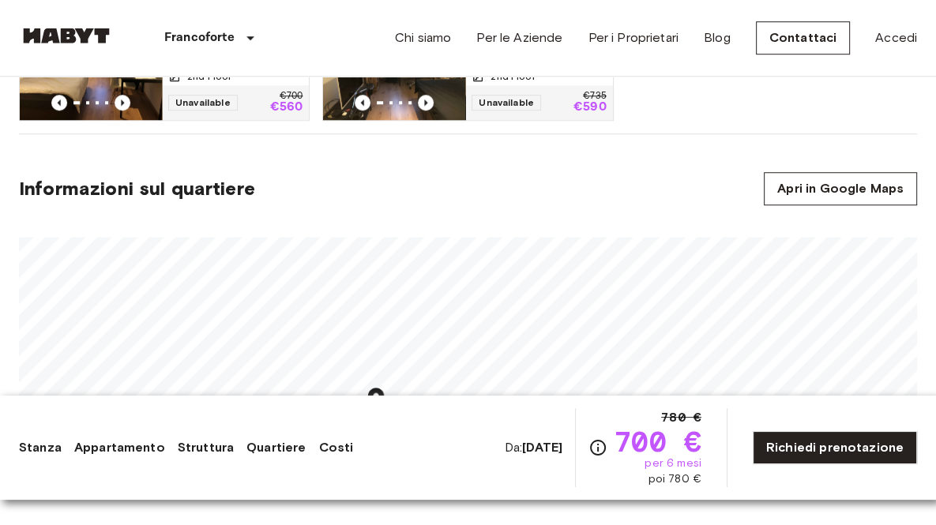
scroll to position [947, 0]
